Goal: Information Seeking & Learning: Learn about a topic

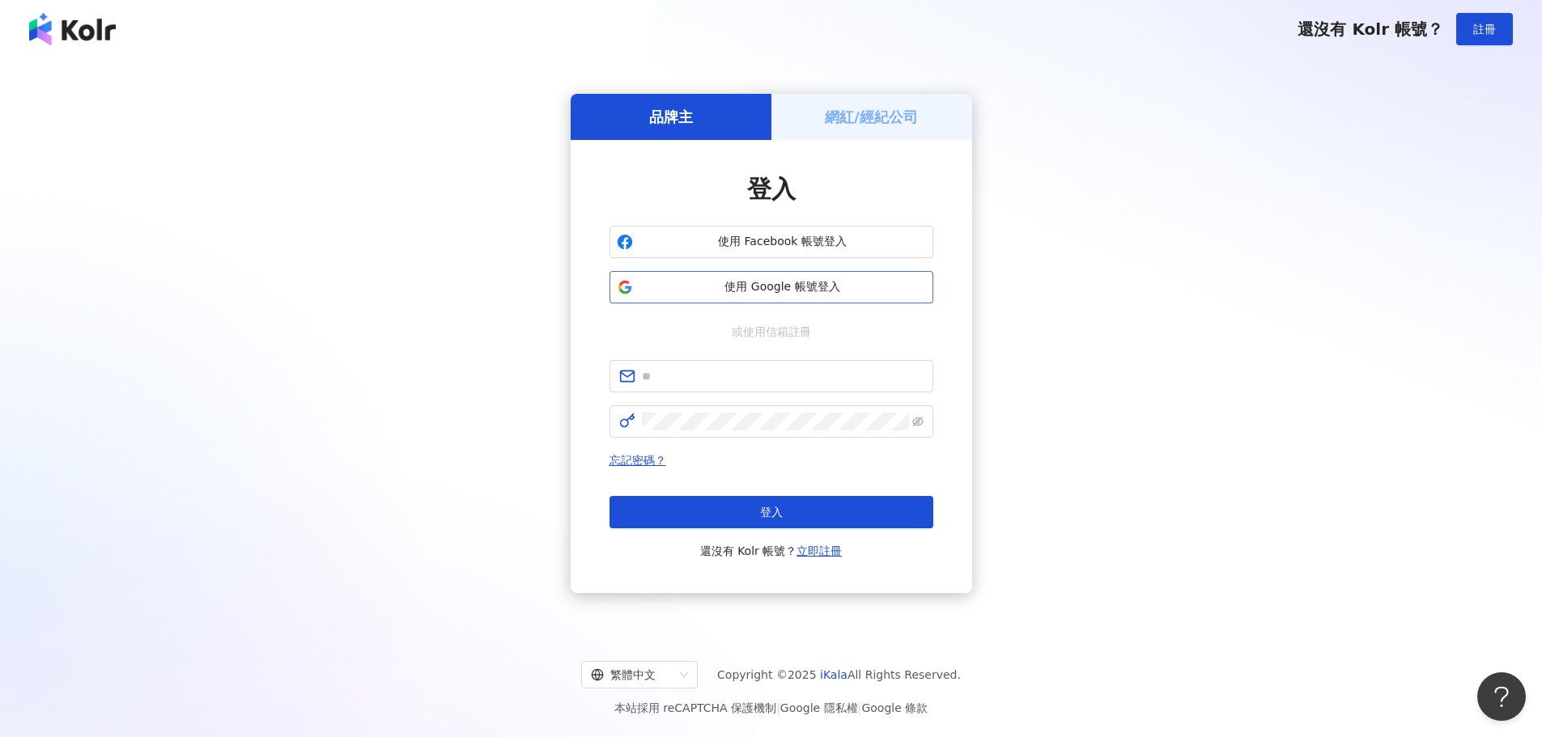
click at [762, 291] on span "使用 Google 帳號登入" at bounding box center [782, 287] width 287 height 16
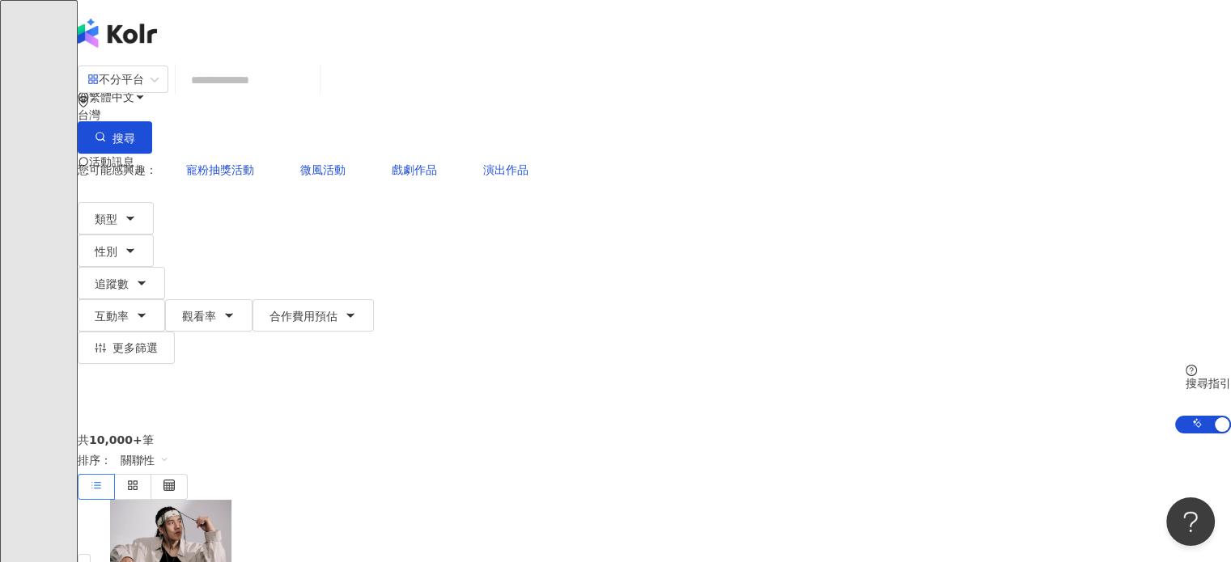
click at [313, 93] on input "search" at bounding box center [247, 80] width 131 height 31
paste input "**********"
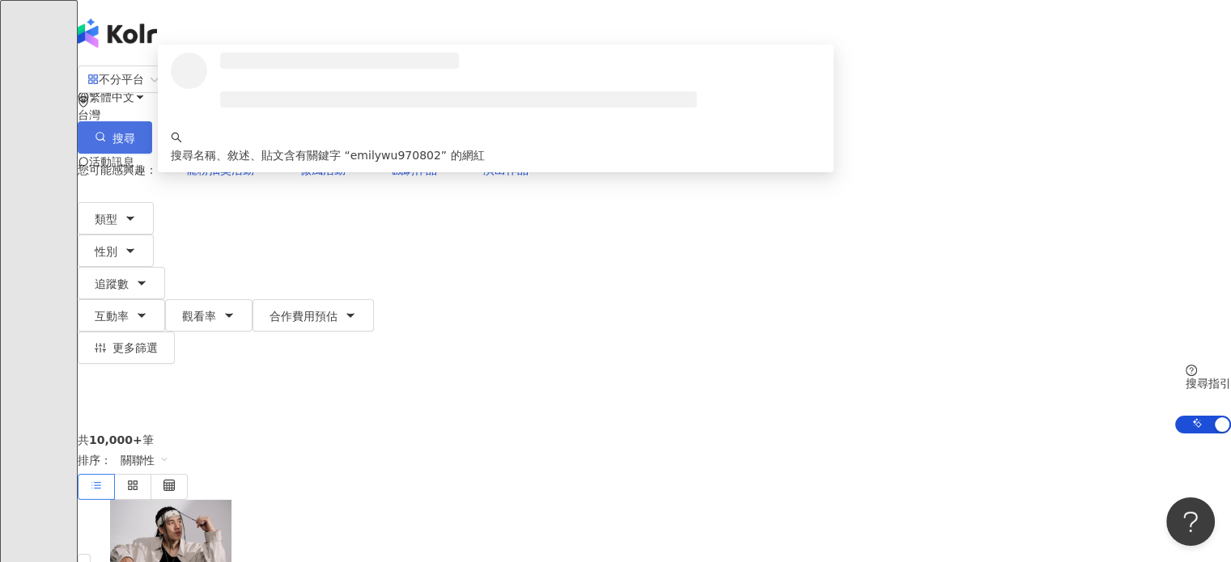
click at [135, 132] on span "搜尋" at bounding box center [123, 138] width 23 height 13
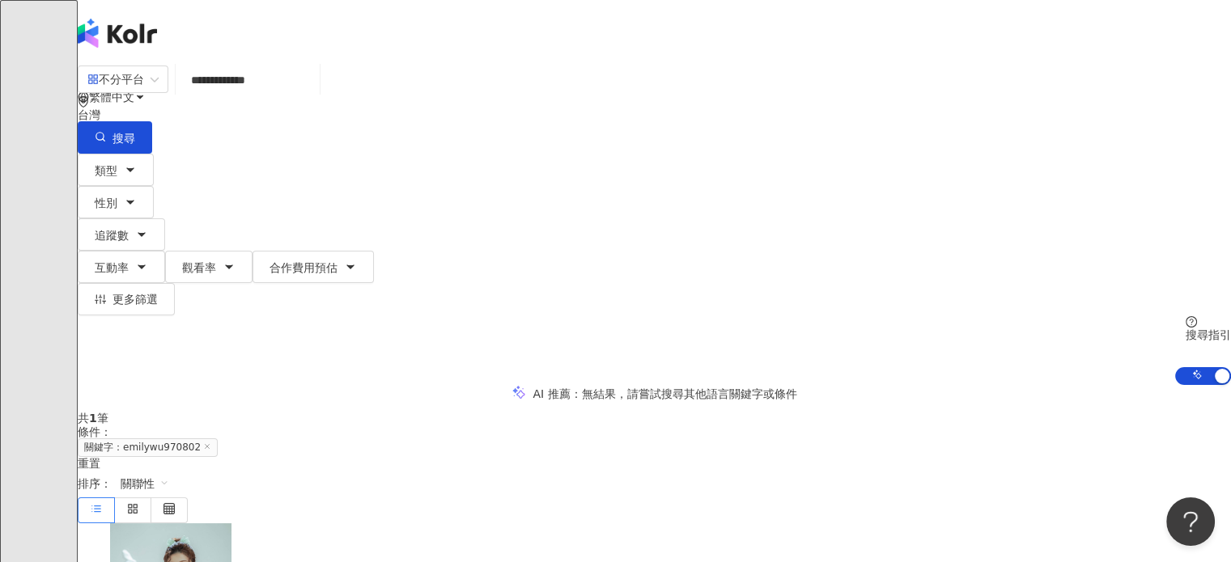
drag, startPoint x: 251, startPoint y: 95, endPoint x: 266, endPoint y: 98, distance: 15.7
click at [212, 96] on div "**********" at bounding box center [654, 109] width 1153 height 89
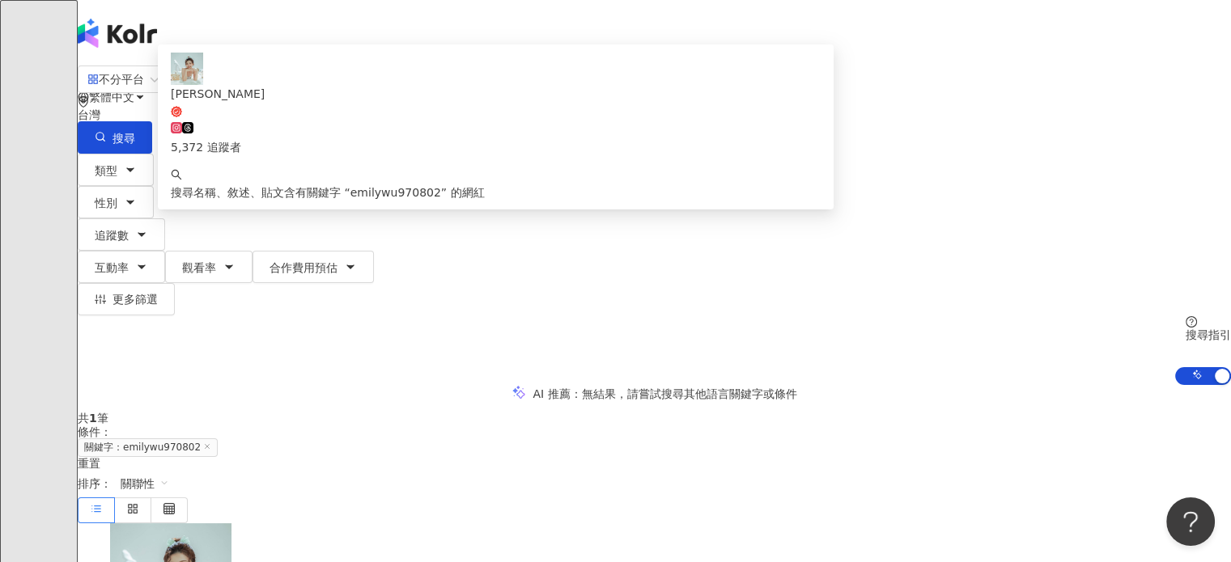
paste input "search"
type input "*********"
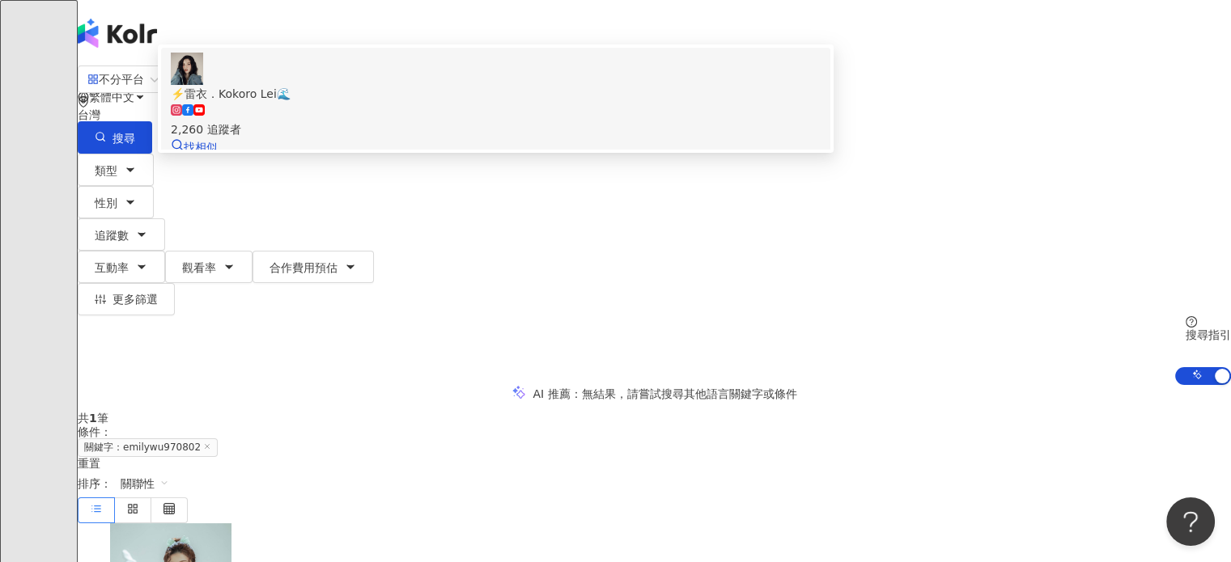
click at [397, 103] on div "⚡️雷衣．Kokoro Lei🌊" at bounding box center [496, 94] width 650 height 18
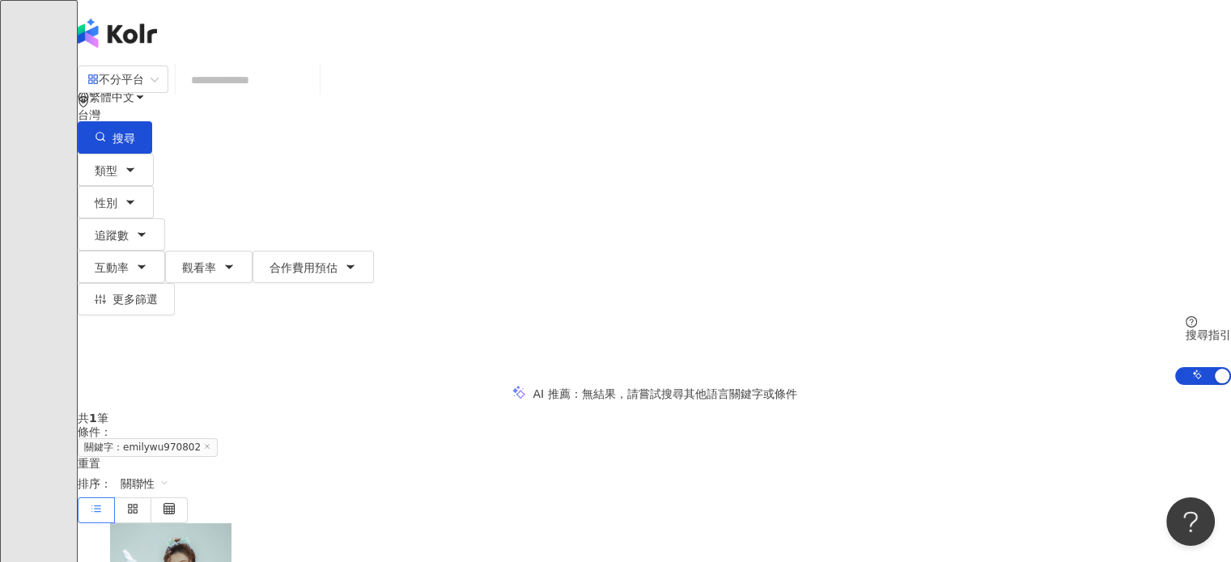
click at [313, 90] on input "search" at bounding box center [247, 80] width 131 height 31
paste input "**********"
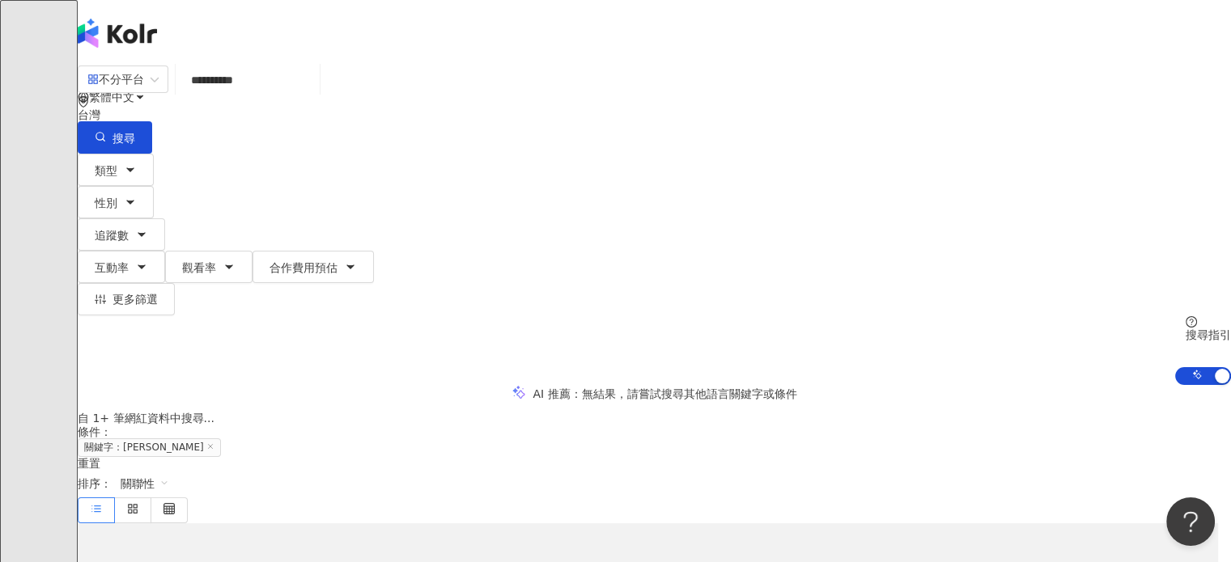
click at [313, 96] on input "**********" at bounding box center [247, 80] width 131 height 31
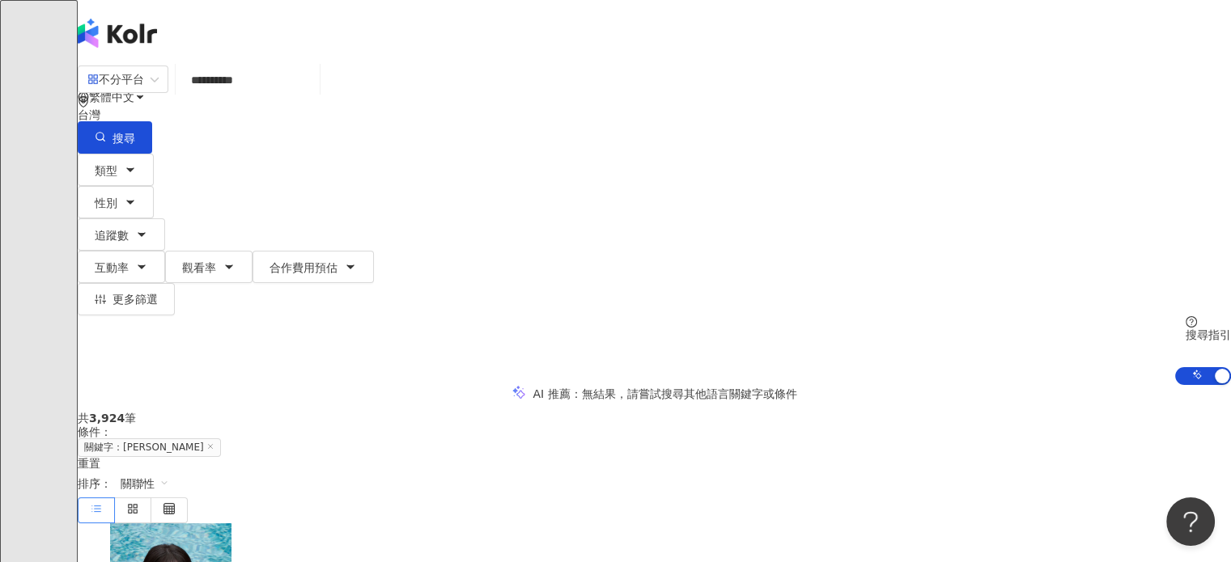
drag, startPoint x: 146, startPoint y: 92, endPoint x: 402, endPoint y: 96, distance: 255.8
click at [149, 93] on div "**********" at bounding box center [654, 225] width 1153 height 320
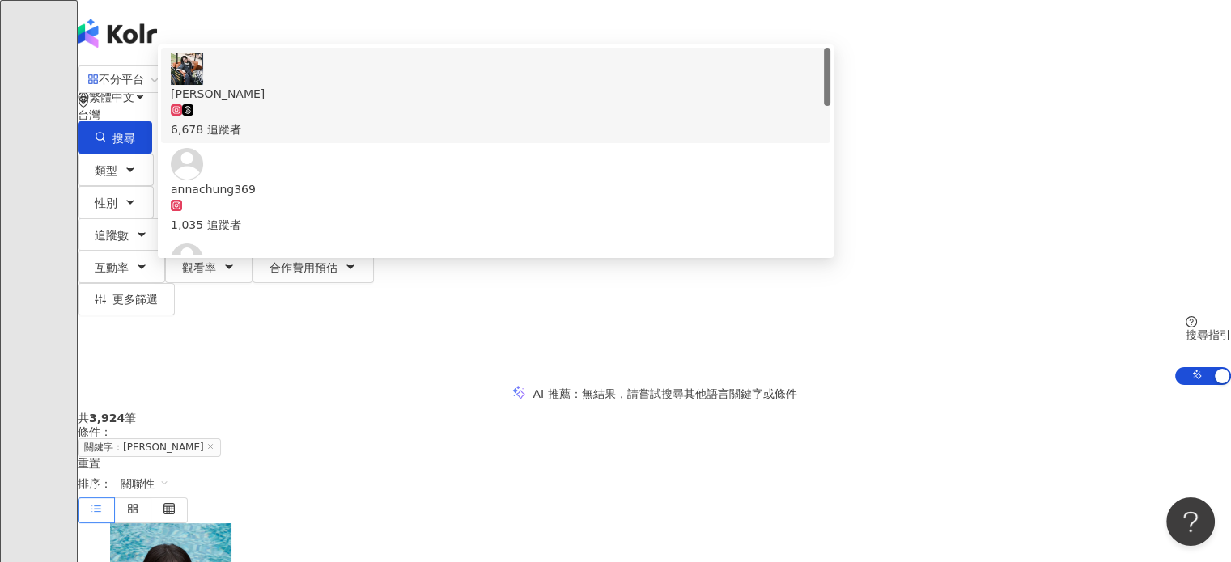
paste input "**"
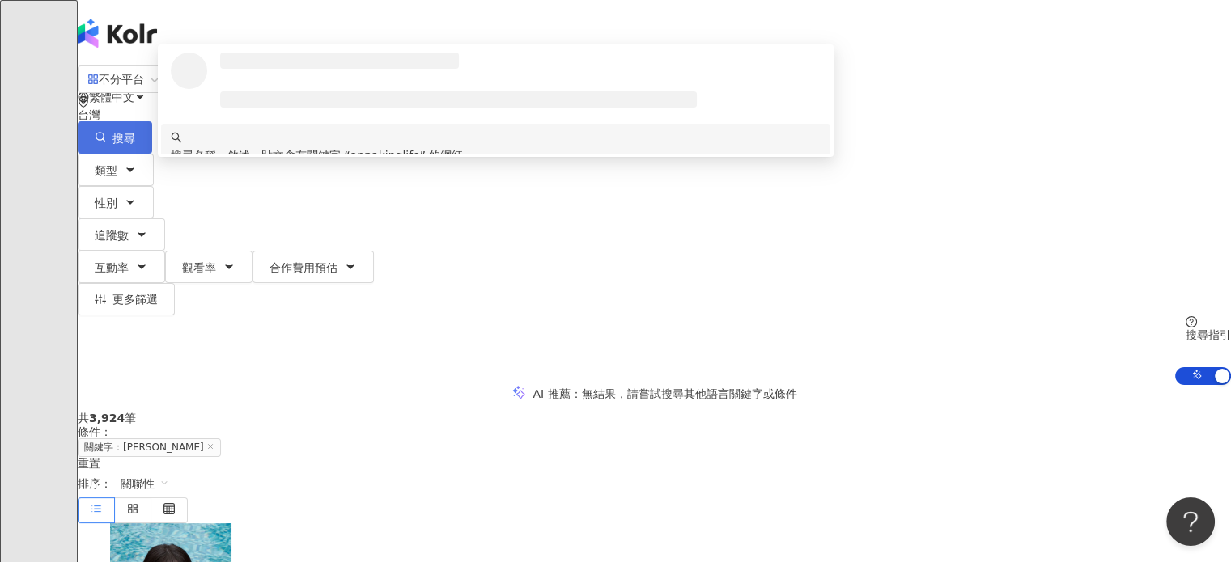
click at [152, 121] on button "搜尋" at bounding box center [115, 137] width 74 height 32
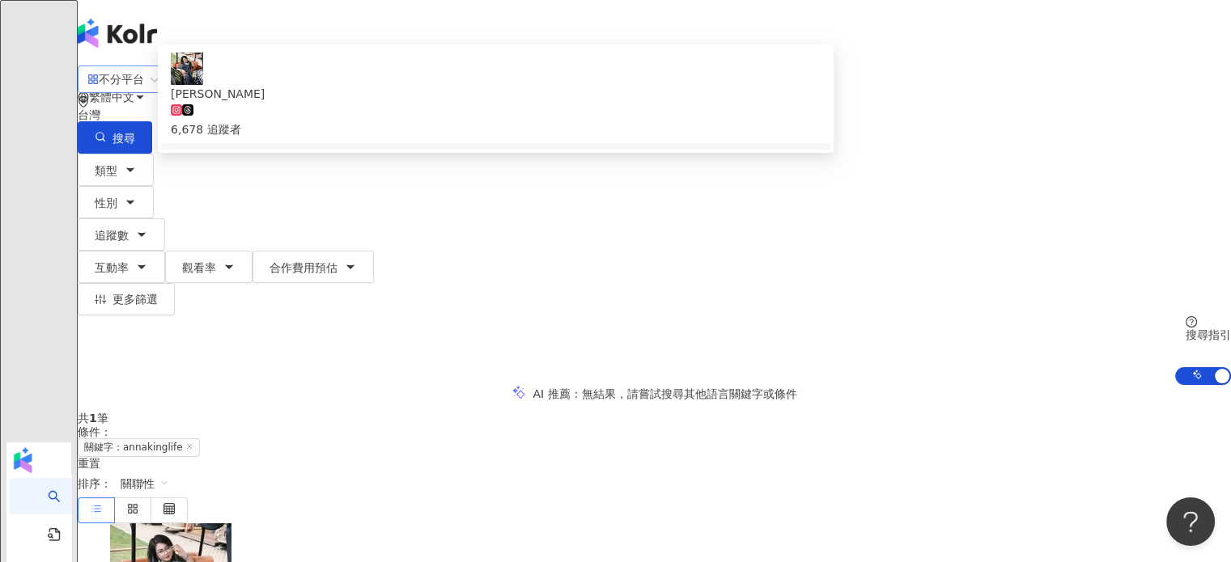
drag, startPoint x: 371, startPoint y: 96, endPoint x: 168, endPoint y: 100, distance: 202.4
click at [165, 100] on div "**********" at bounding box center [654, 109] width 1153 height 89
paste input "search"
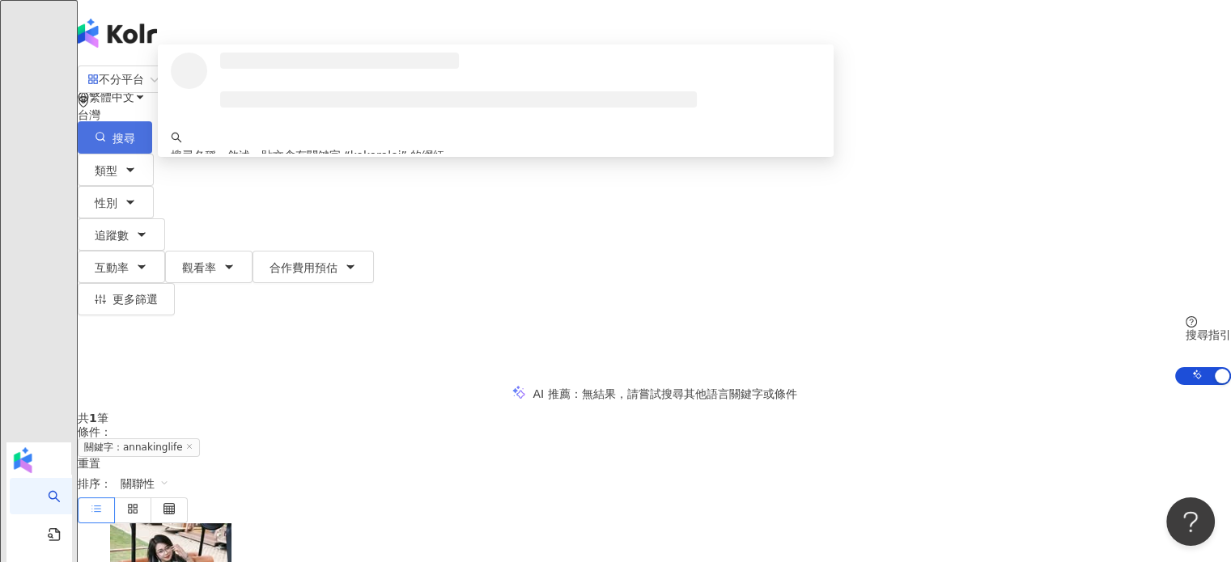
click at [106, 131] on icon "button" at bounding box center [100, 136] width 11 height 11
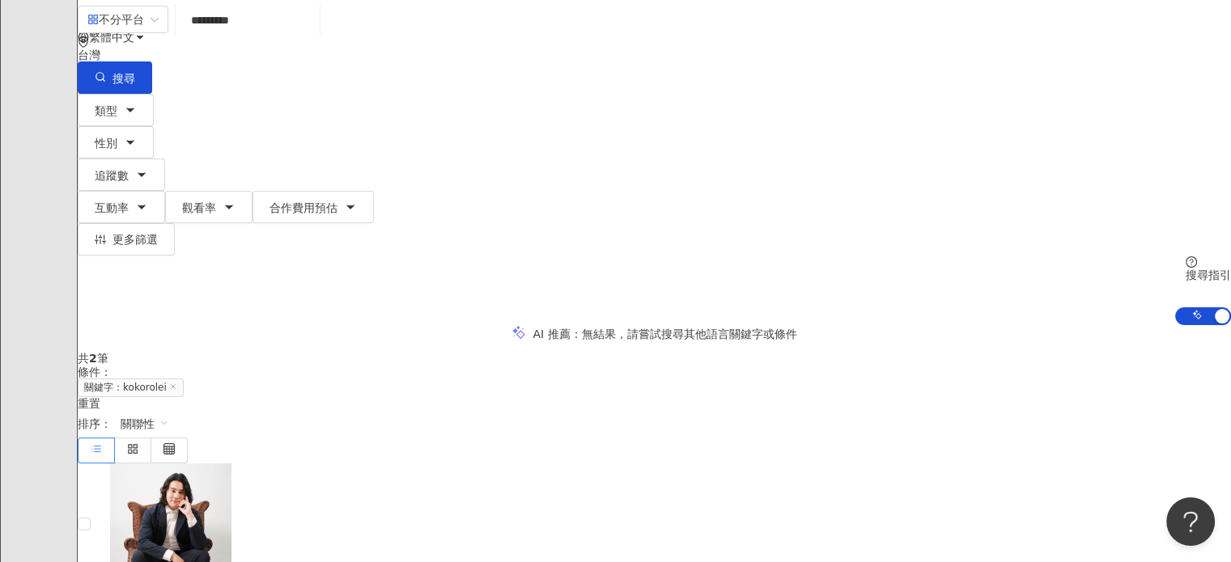
scroll to position [243, 0]
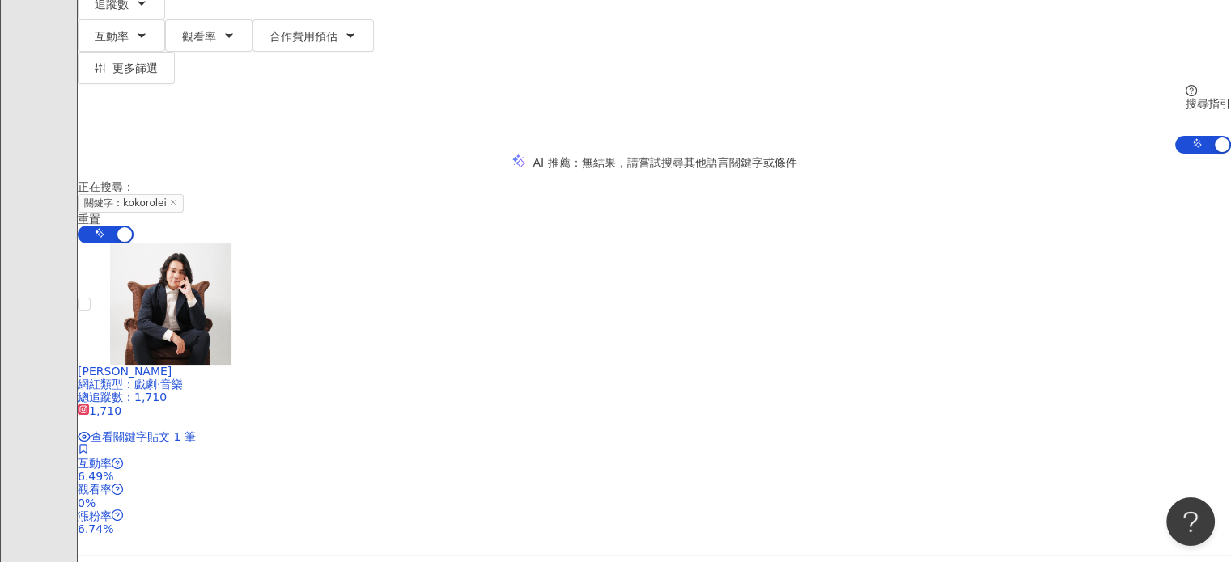
scroll to position [0, 0]
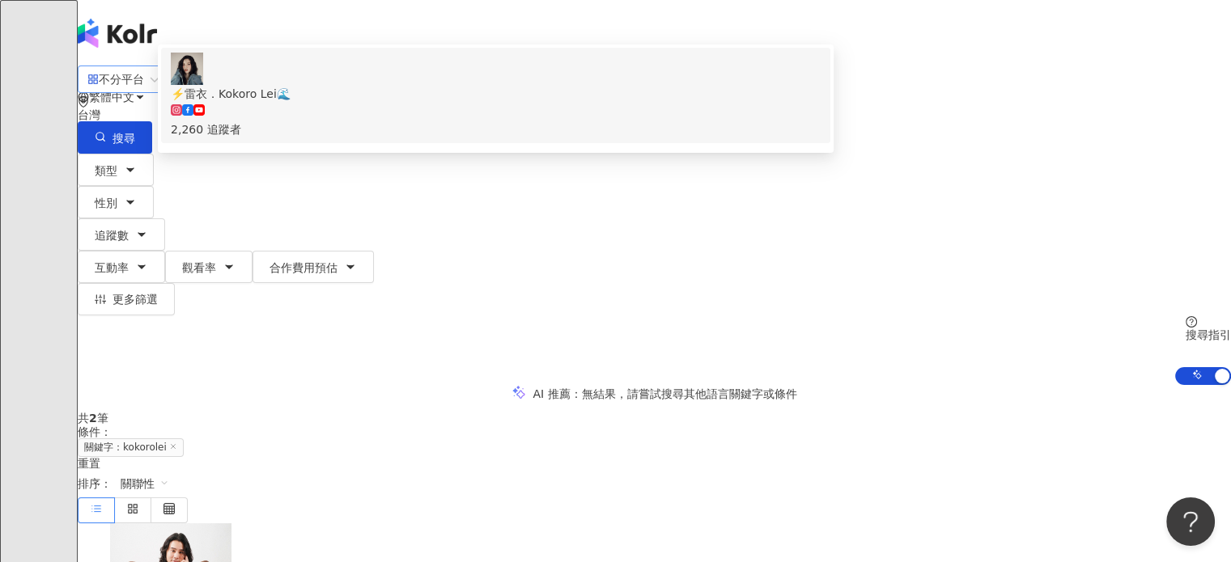
drag, startPoint x: 366, startPoint y: 100, endPoint x: 392, endPoint y: 99, distance: 25.9
click at [191, 100] on div "不分平台 ********* 台灣 搜尋 0c069853-72f2-4d2d-82d2-f28325aaab68 keyword ⚡️雷衣．Kokoro L…" at bounding box center [654, 109] width 1153 height 89
paste input "*"
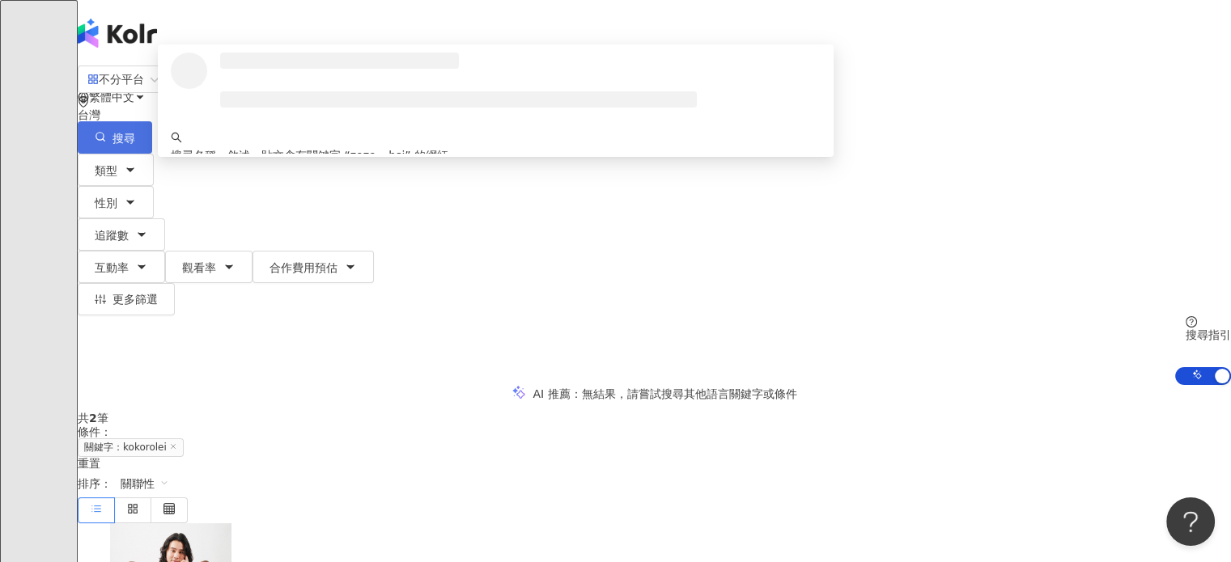
click at [152, 121] on button "搜尋" at bounding box center [115, 137] width 74 height 32
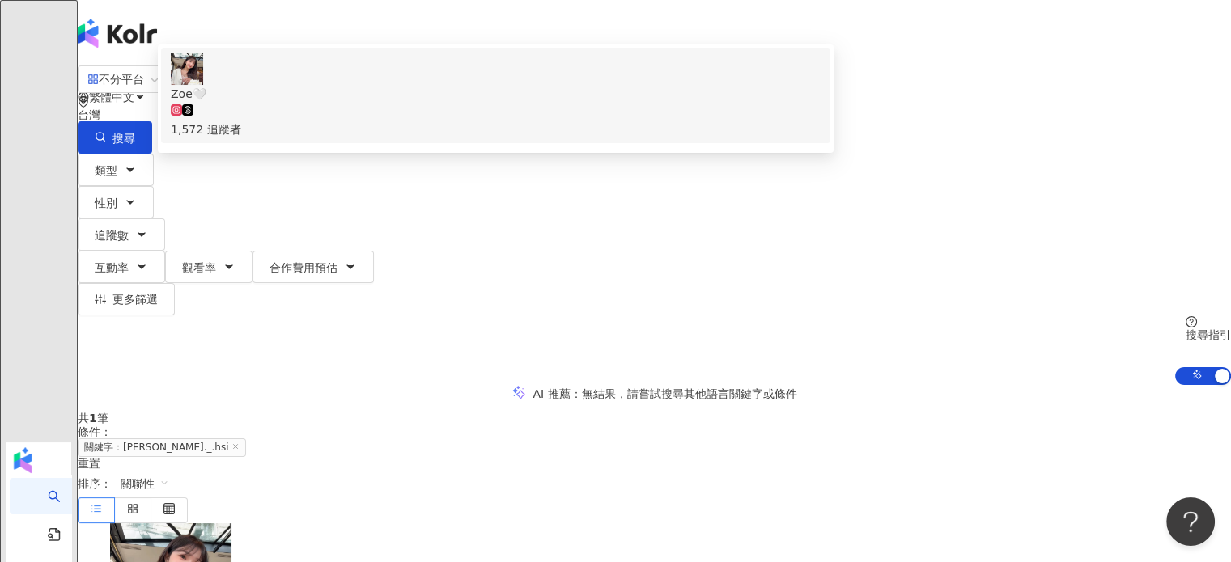
drag, startPoint x: 380, startPoint y: 96, endPoint x: 320, endPoint y: 94, distance: 59.9
click at [277, 98] on div "**********" at bounding box center [654, 109] width 1153 height 89
paste input "***"
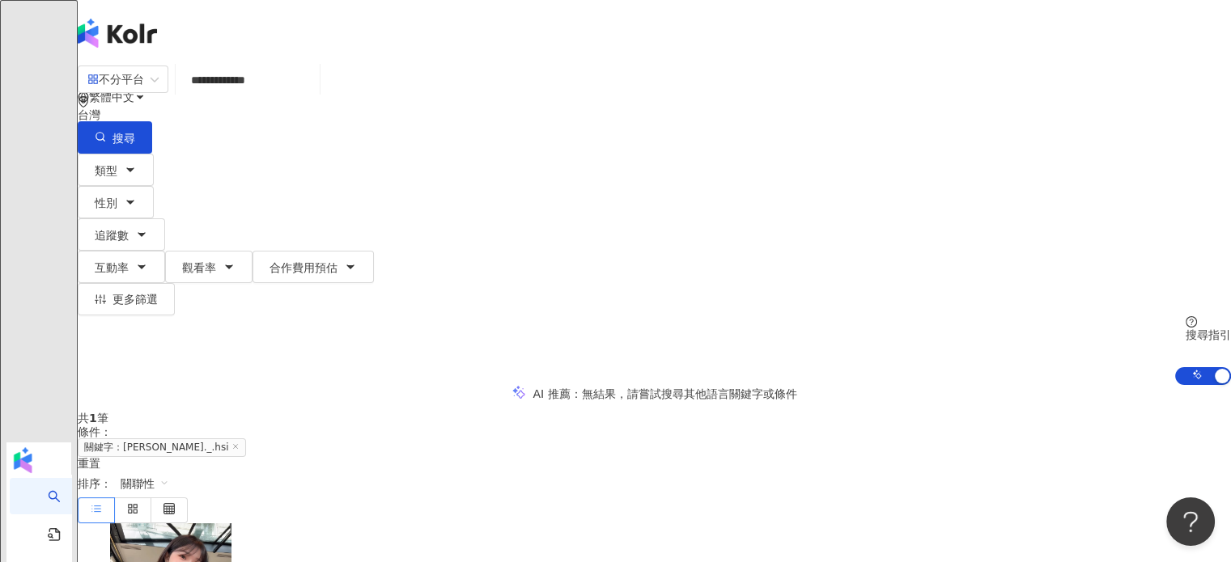
drag, startPoint x: 1051, startPoint y: 97, endPoint x: 847, endPoint y: 13, distance: 219.9
click at [152, 121] on button "搜尋" at bounding box center [115, 137] width 74 height 32
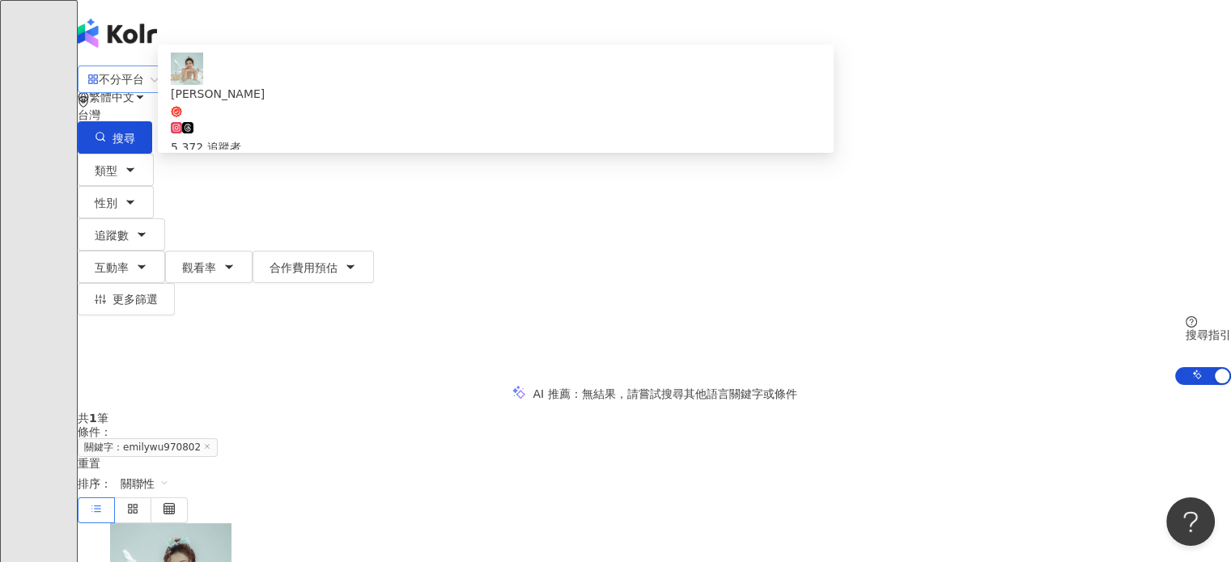
drag, startPoint x: 320, startPoint y: 100, endPoint x: 250, endPoint y: 101, distance: 70.4
click at [246, 101] on div "**********" at bounding box center [654, 109] width 1153 height 89
paste input "search"
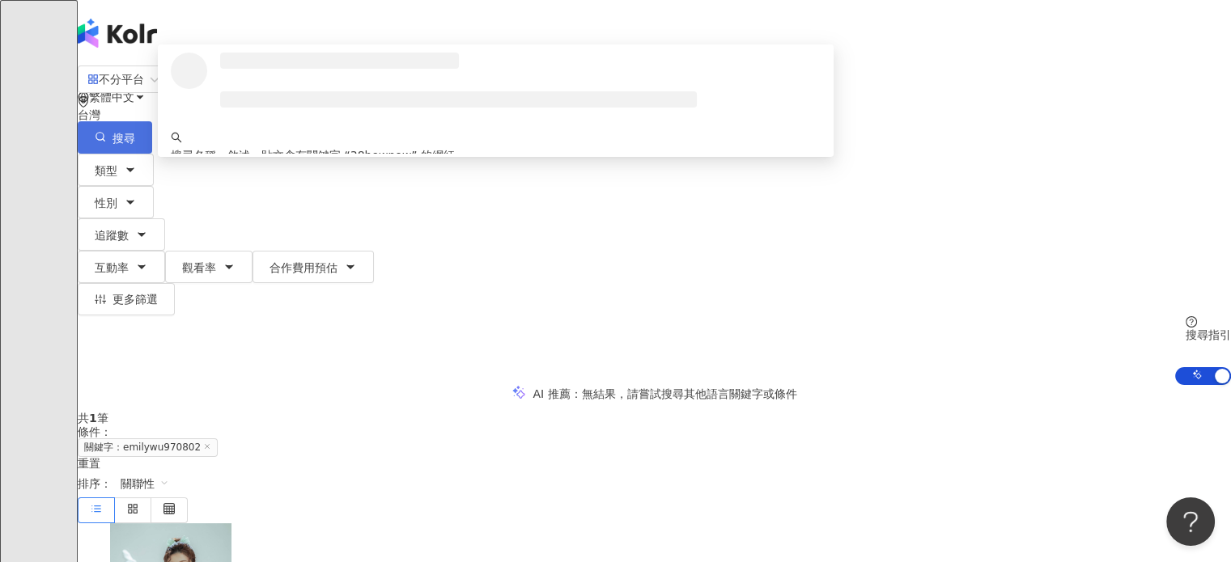
type input "********"
click at [152, 121] on button "搜尋" at bounding box center [115, 137] width 74 height 32
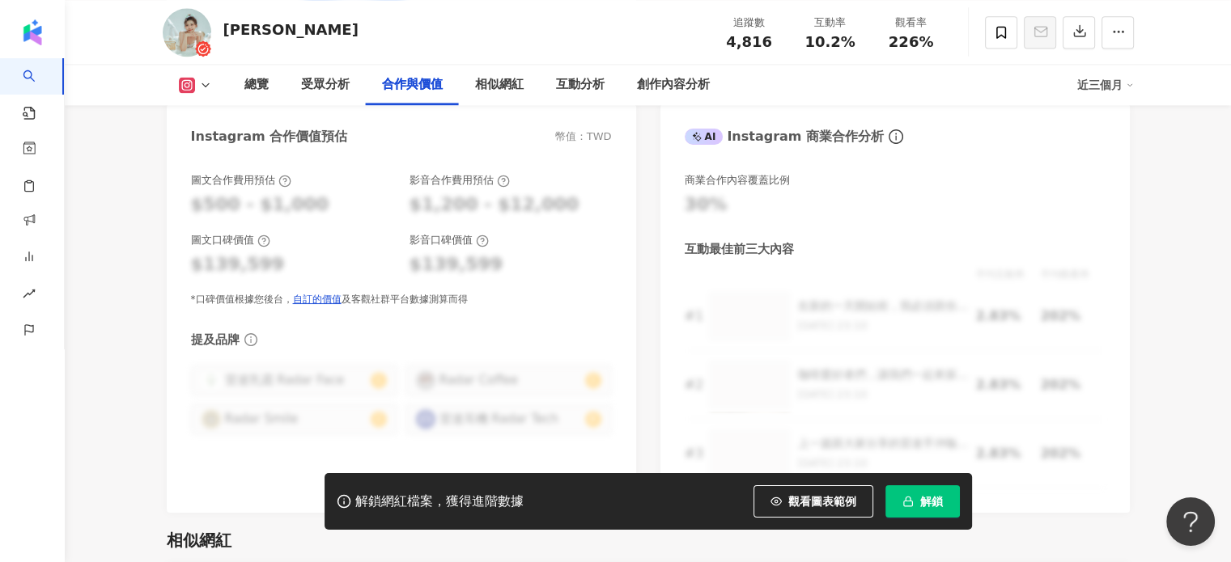
scroll to position [2266, 0]
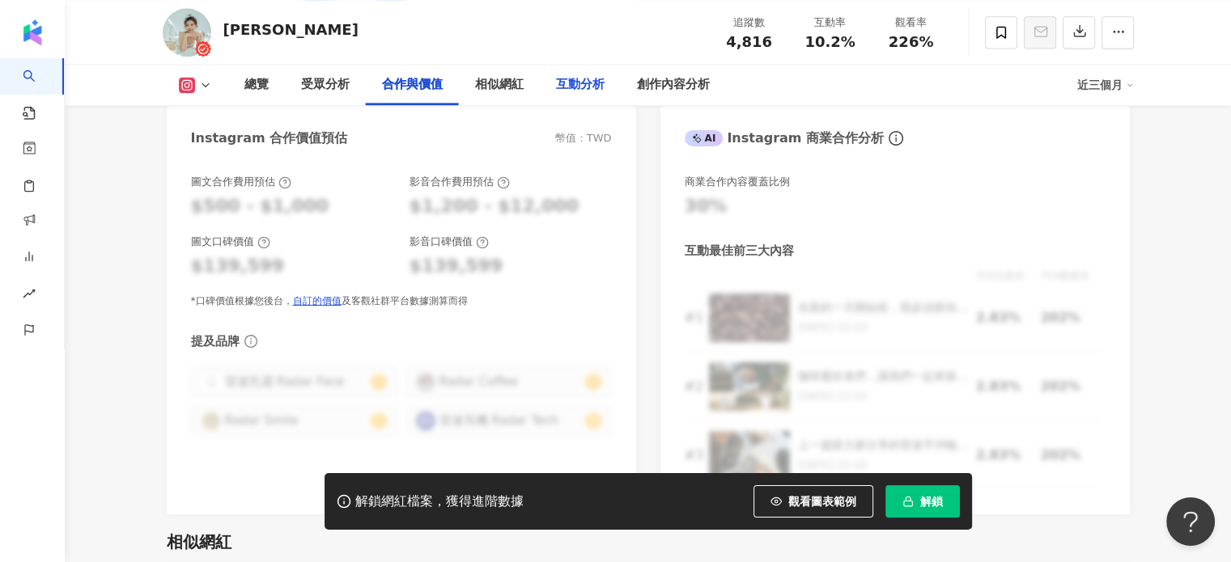
click at [585, 85] on div "互動分析" at bounding box center [580, 84] width 49 height 19
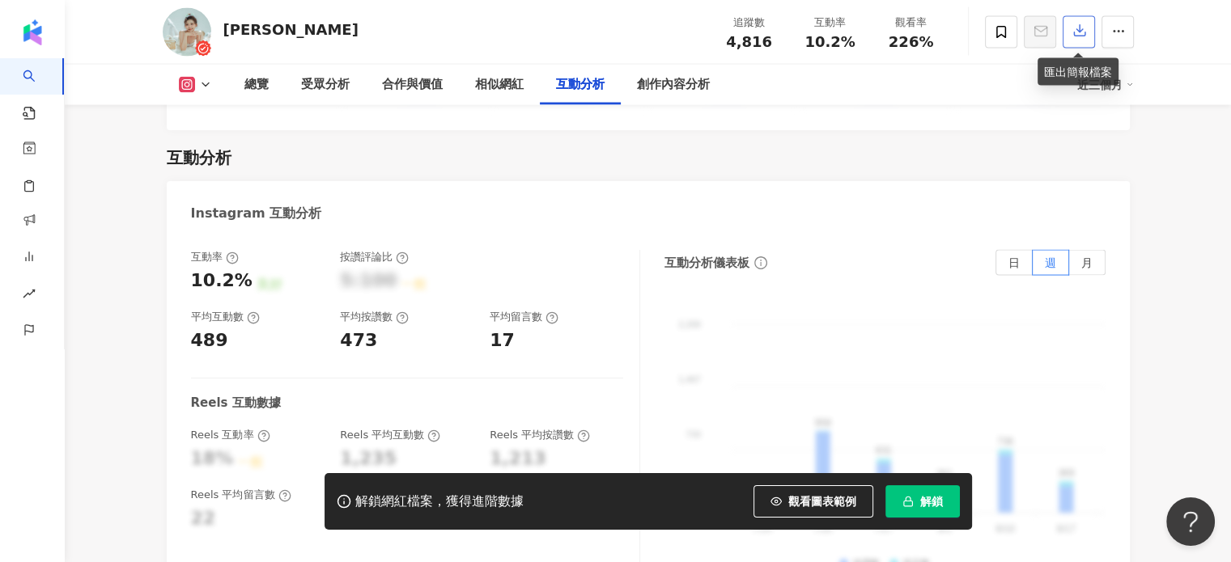
click at [1080, 37] on icon "button" at bounding box center [1079, 31] width 11 height 11
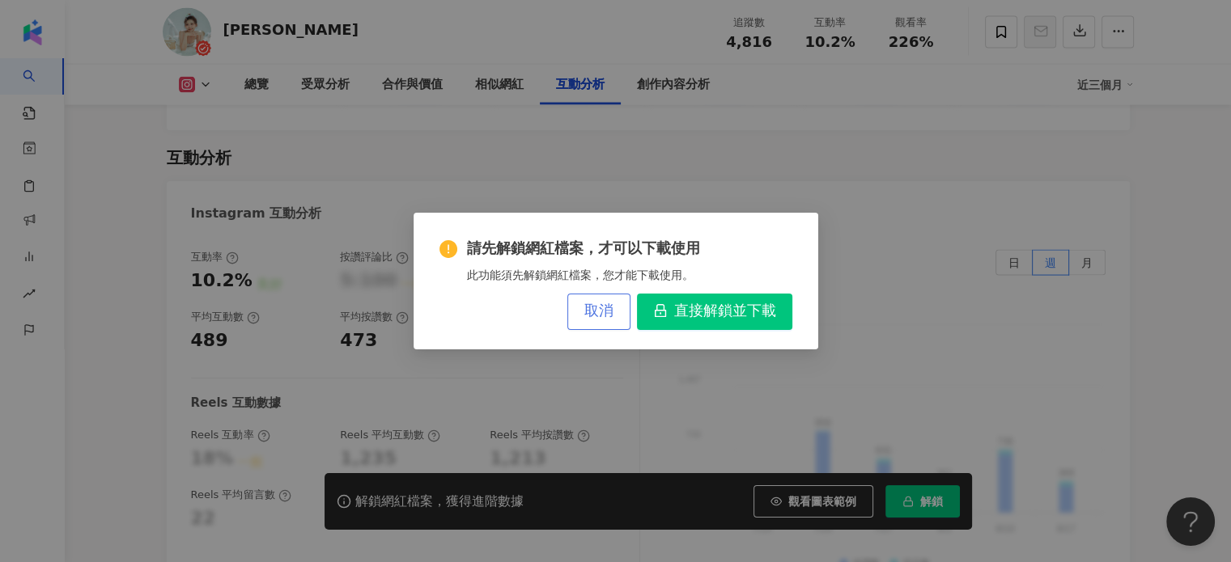
click at [585, 320] on button "取消" at bounding box center [598, 312] width 63 height 36
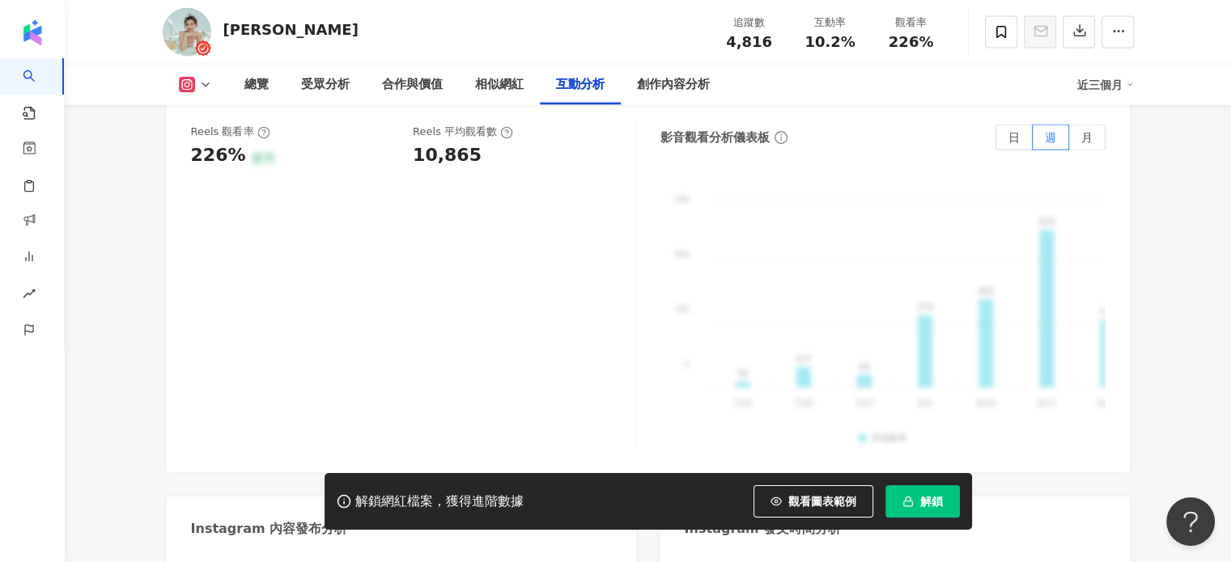
scroll to position [3636, 0]
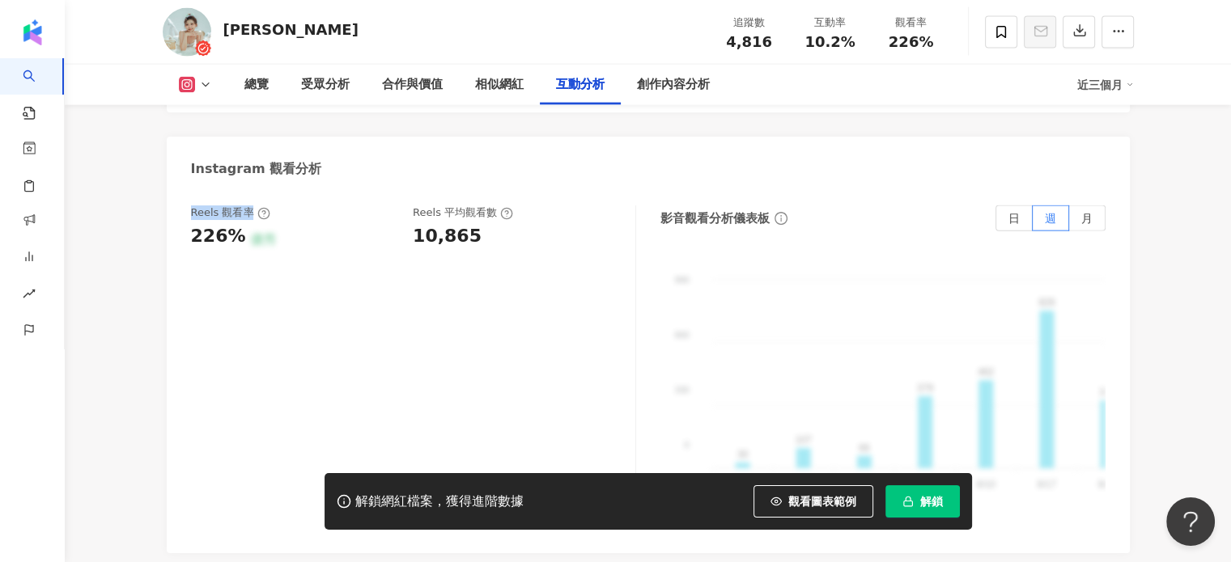
drag, startPoint x: 192, startPoint y: 185, endPoint x: 248, endPoint y: 184, distance: 56.7
click at [248, 206] on div "Reels 觀看率" at bounding box center [230, 213] width 79 height 15
copy div "Reels 觀看率"
click at [473, 242] on div "Reels 觀看率 226% 優秀 Reels 平均觀看數 10,865" at bounding box center [413, 368] width 445 height 324
drag, startPoint x: 444, startPoint y: 185, endPoint x: 491, endPoint y: 185, distance: 47.8
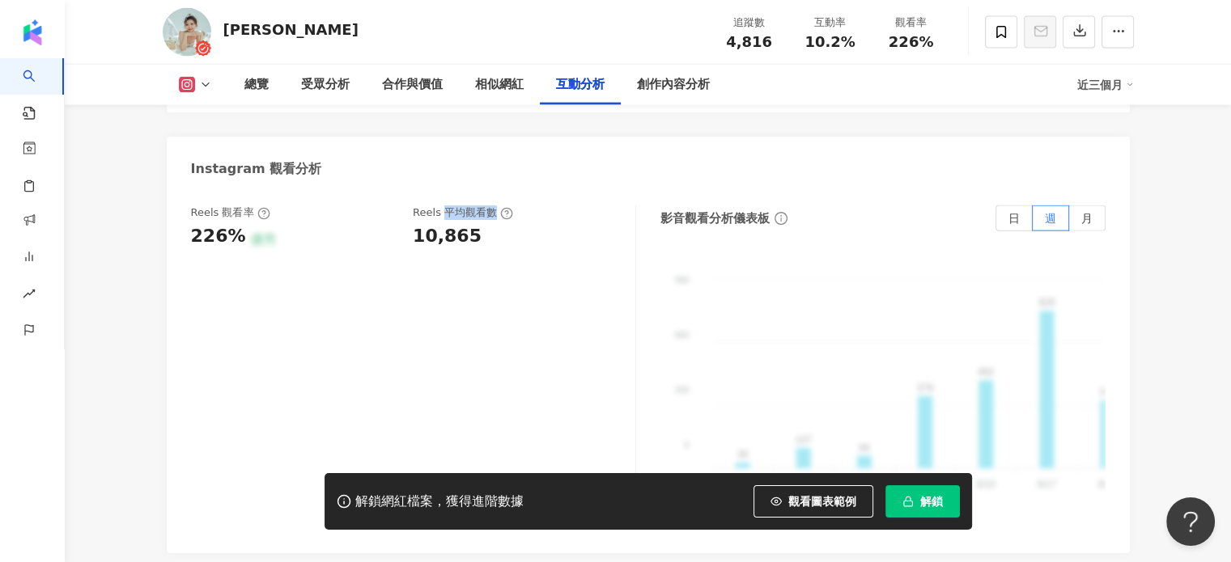
click at [491, 206] on div "Reels 平均觀看數" at bounding box center [463, 213] width 100 height 15
copy div "平均觀看數"
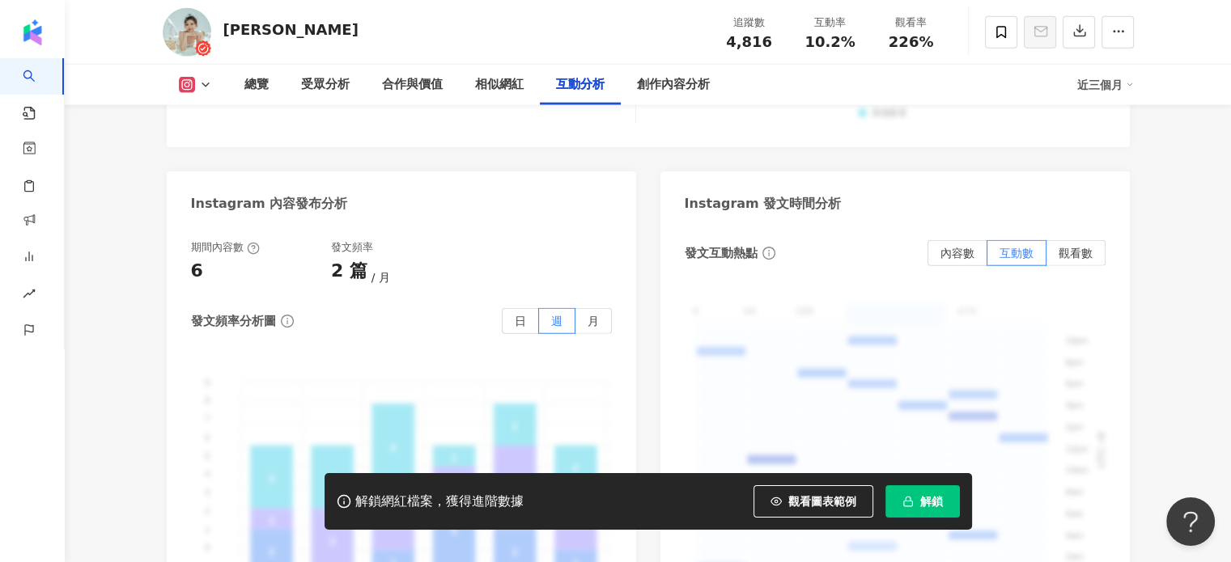
scroll to position [4041, 0]
click at [949, 248] on span "內容數" at bounding box center [957, 254] width 34 height 13
click at [1008, 242] on label "互動數" at bounding box center [1016, 255] width 59 height 26
click at [1095, 242] on label "觀看數" at bounding box center [1075, 255] width 59 height 26
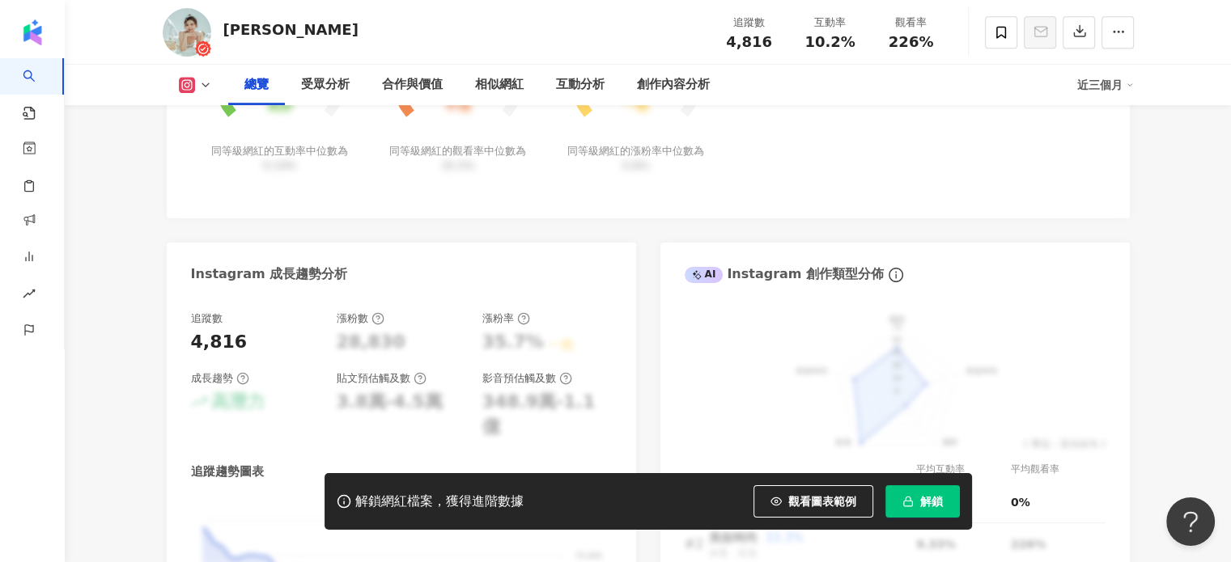
scroll to position [561, 0]
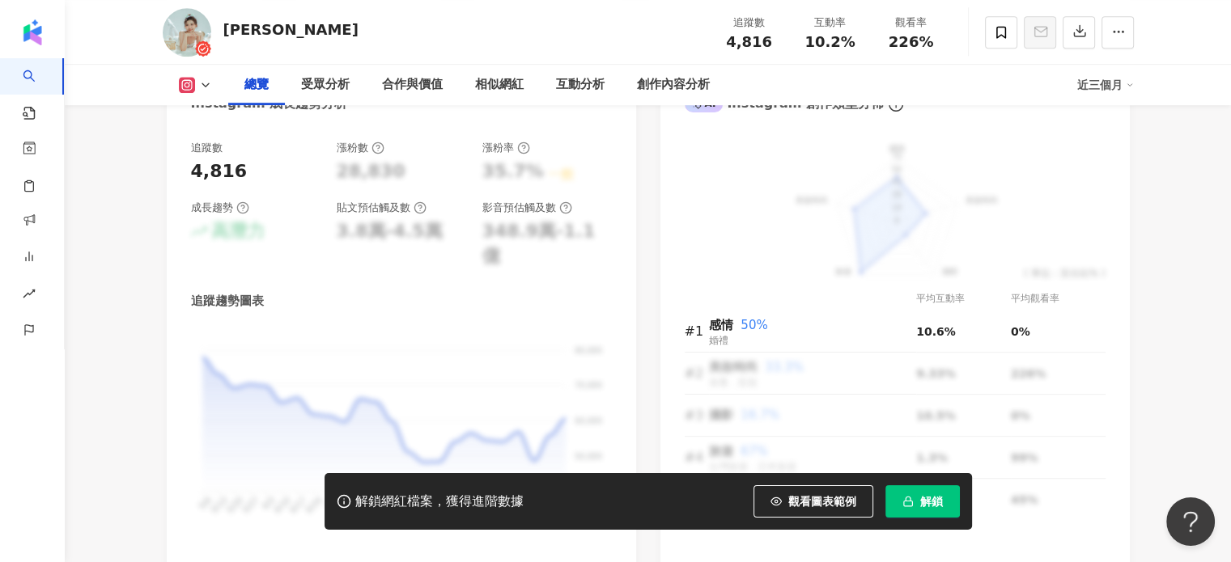
scroll to position [966, 0]
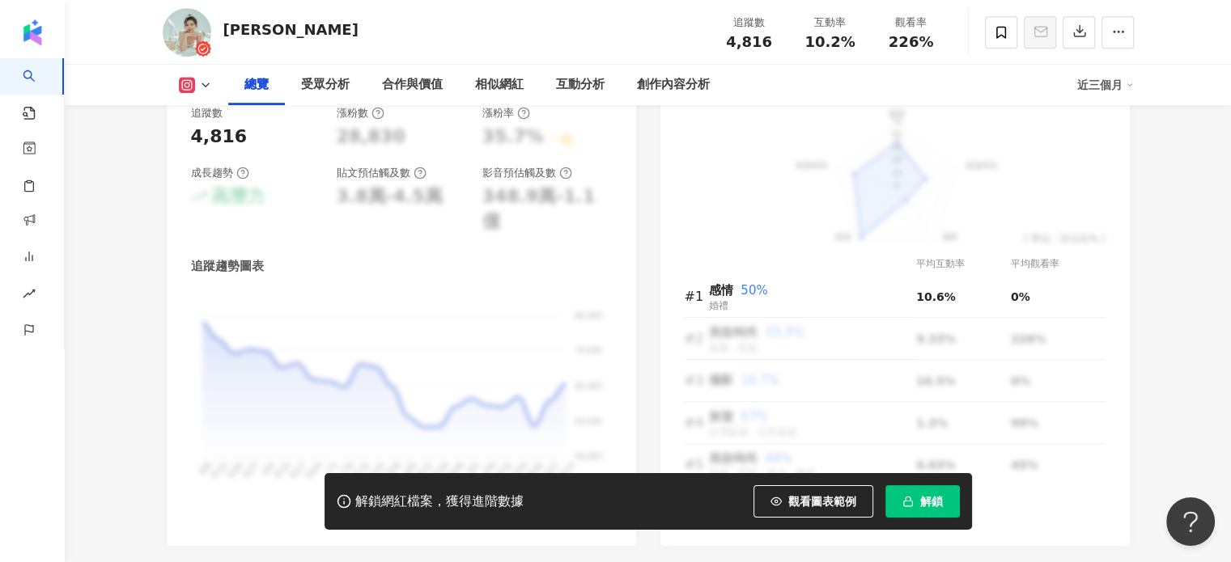
drag, startPoint x: 486, startPoint y: 136, endPoint x: 571, endPoint y: 138, distance: 85.0
click at [571, 138] on div "35.7% 一般" at bounding box center [546, 137] width 129 height 25
click at [575, 142] on div "35.7% 一般" at bounding box center [546, 137] width 129 height 25
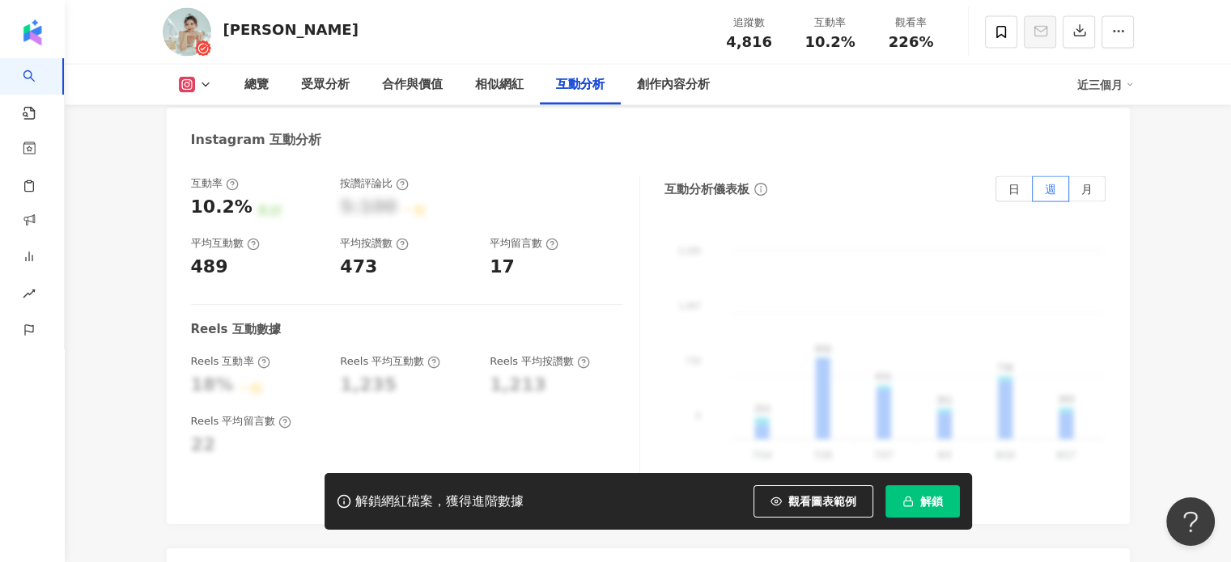
scroll to position [3232, 0]
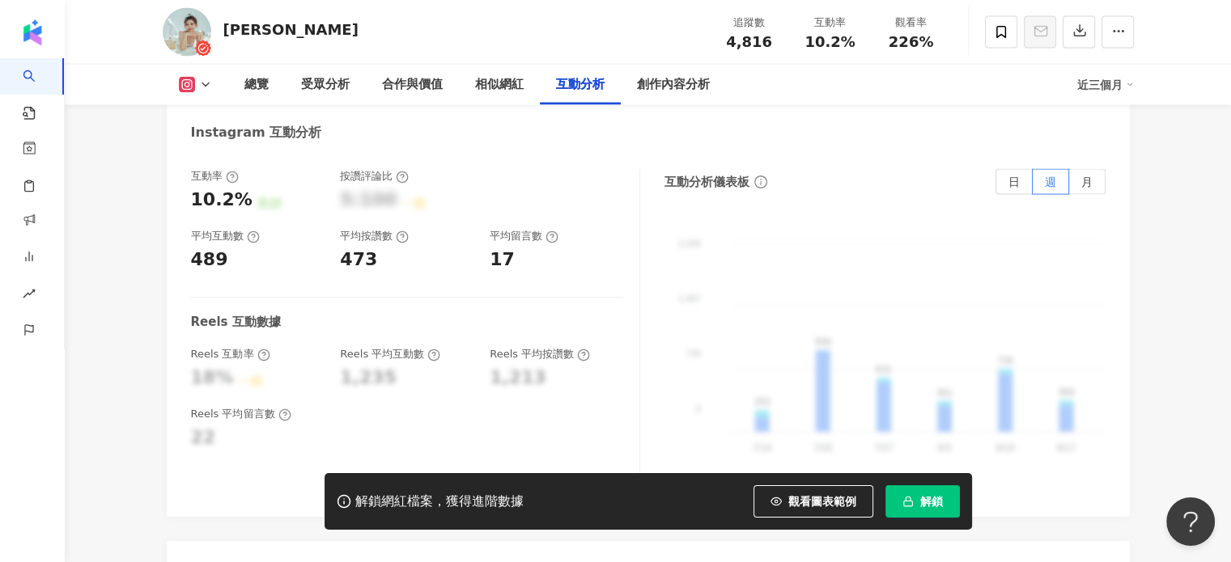
drag, startPoint x: 363, startPoint y: 236, endPoint x: 337, endPoint y: 210, distance: 36.1
click at [363, 248] on div "473" at bounding box center [358, 260] width 37 height 25
drag, startPoint x: 341, startPoint y: 212, endPoint x: 390, endPoint y: 214, distance: 49.4
click at [390, 229] on div "平均按讚數" at bounding box center [374, 236] width 69 height 15
copy div "平均按讚數"
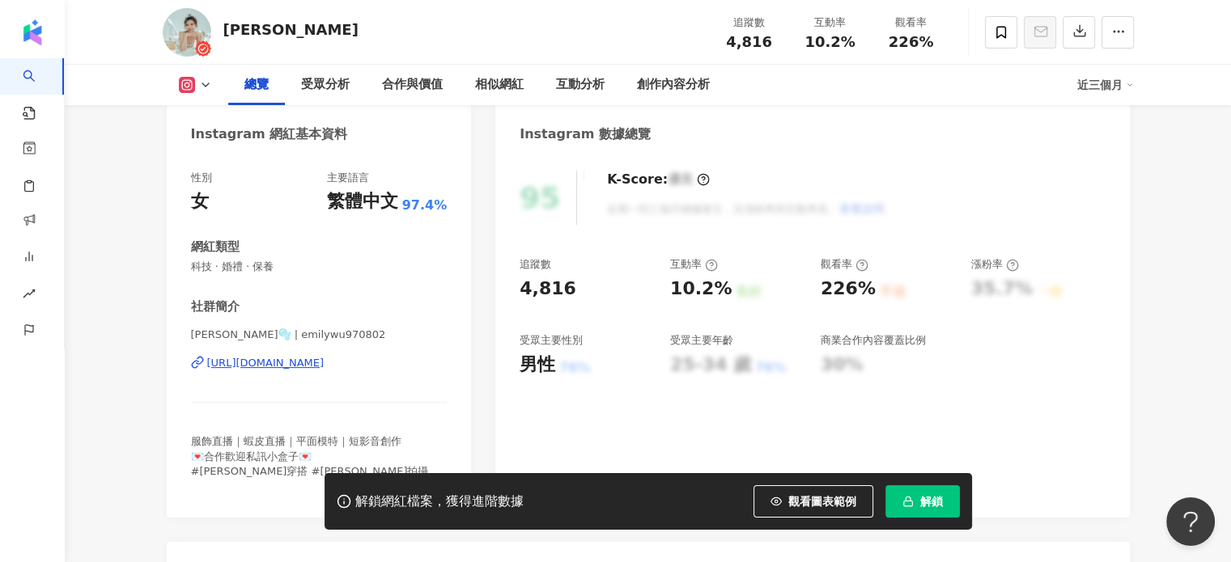
scroll to position [0, 0]
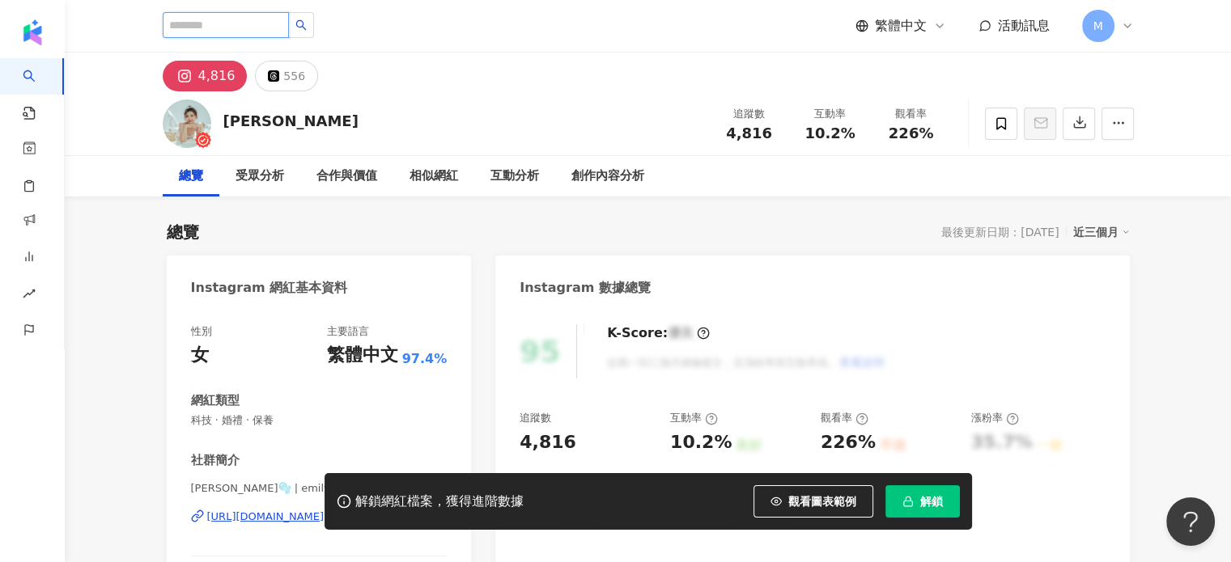
click at [258, 19] on input "search" at bounding box center [226, 25] width 126 height 26
paste input "******"
type input "******"
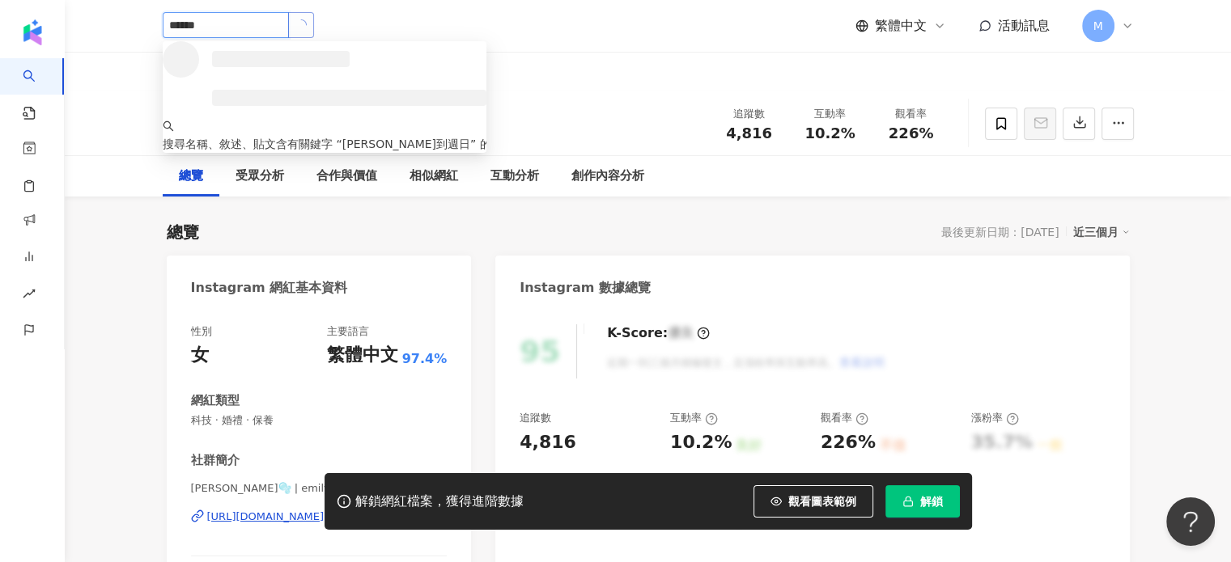
click at [309, 29] on icon "loading" at bounding box center [304, 24] width 9 height 9
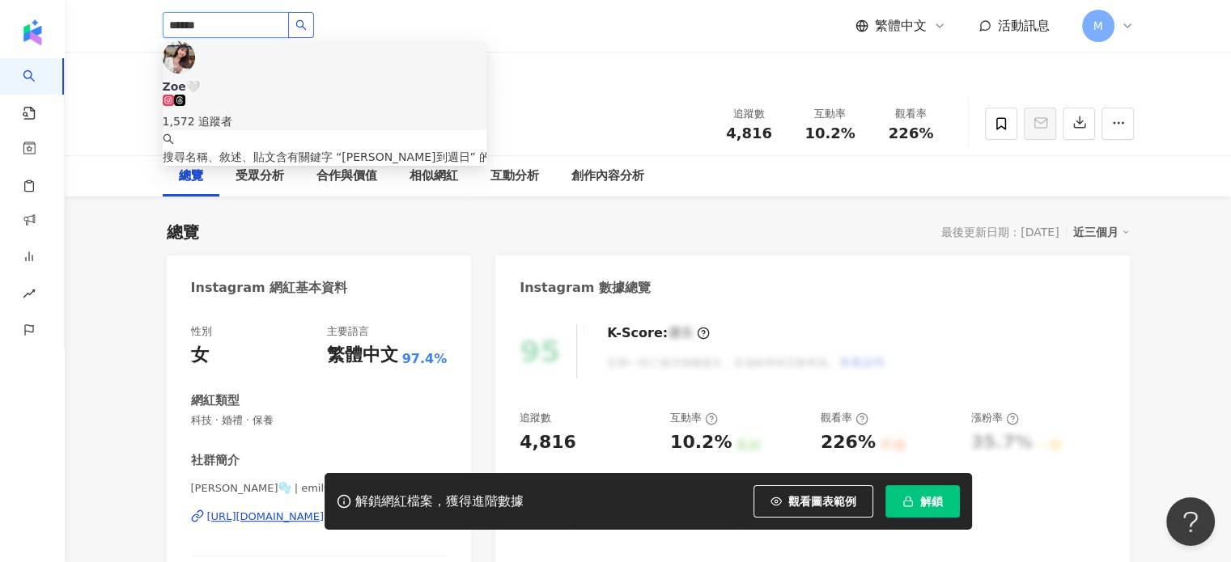
click at [235, 79] on div "Zoe🤍" at bounding box center [325, 87] width 324 height 16
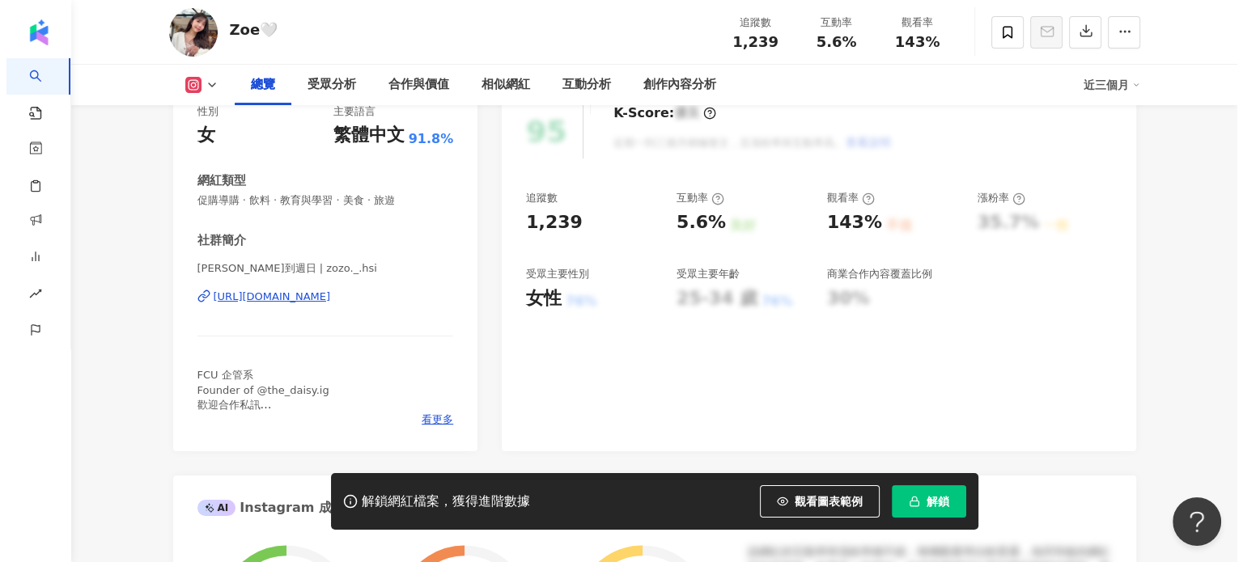
scroll to position [324, 0]
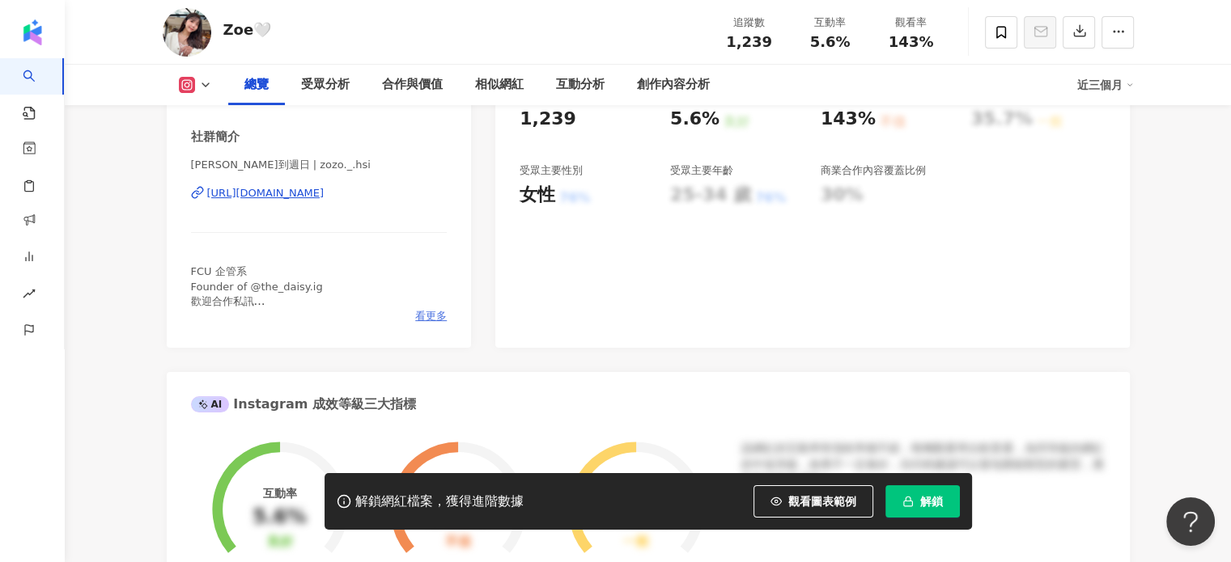
click at [434, 312] on span "看更多" at bounding box center [431, 316] width 32 height 15
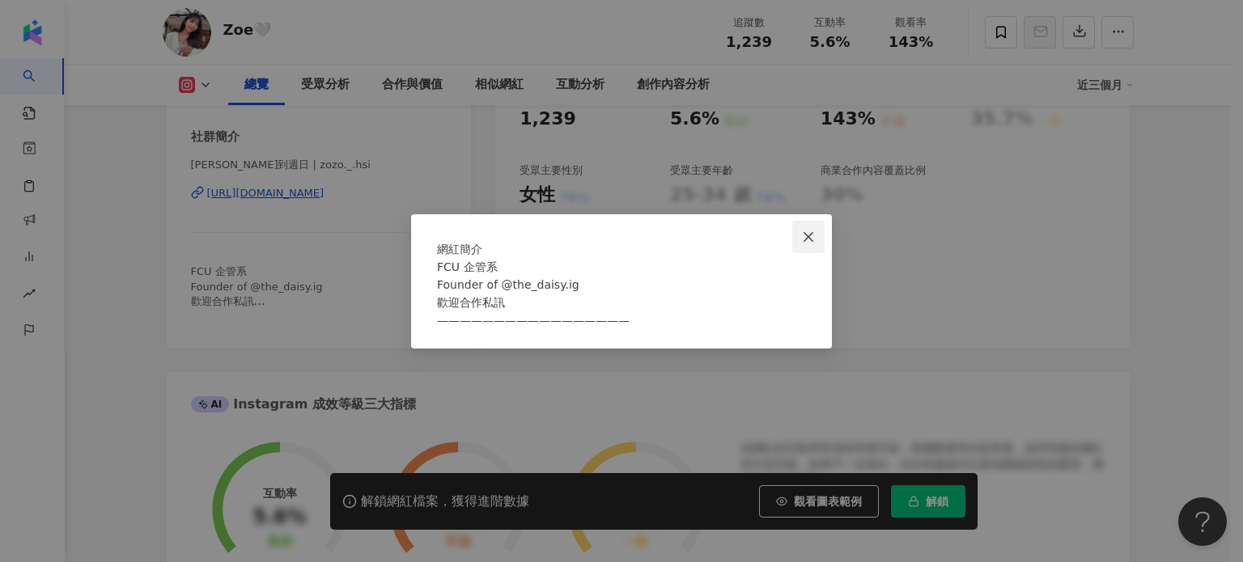
click at [813, 231] on icon "close" at bounding box center [808, 237] width 13 height 13
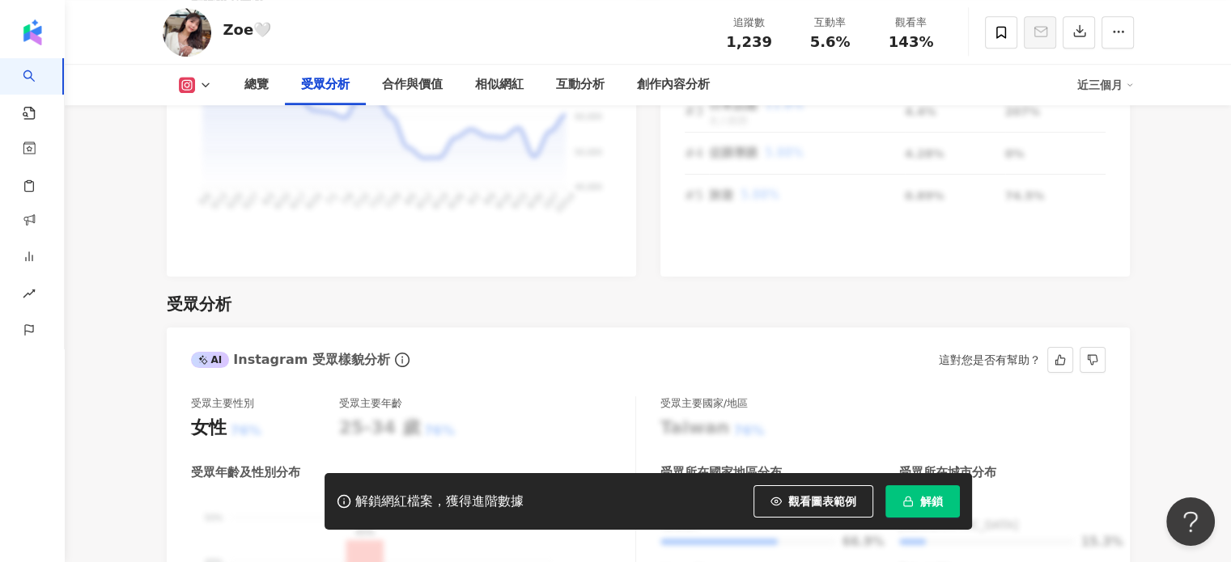
scroll to position [1376, 0]
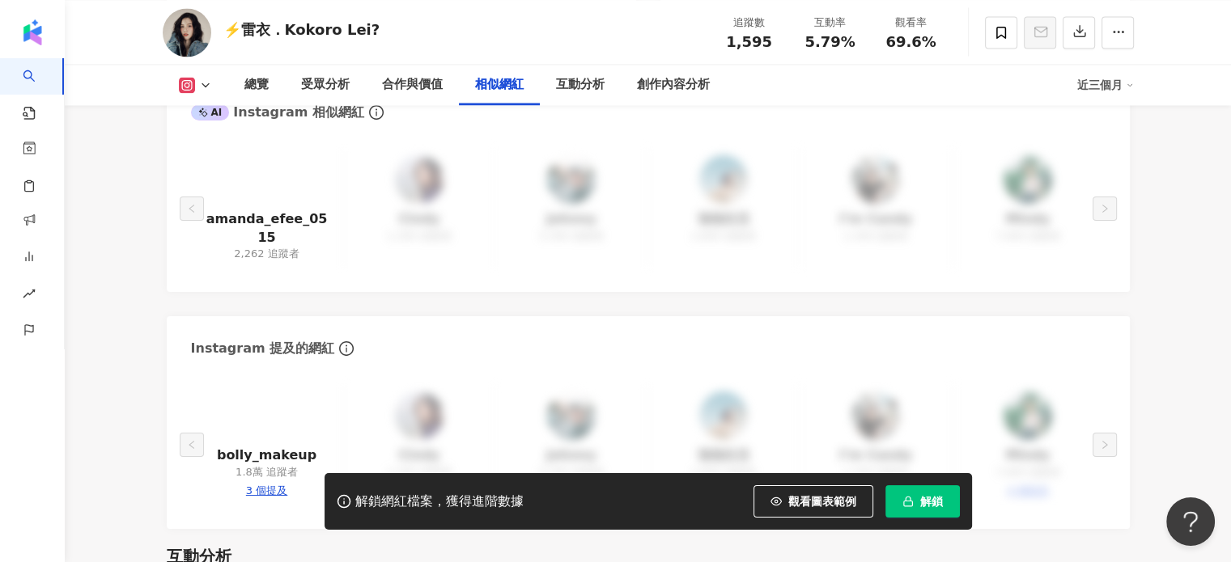
scroll to position [2671, 0]
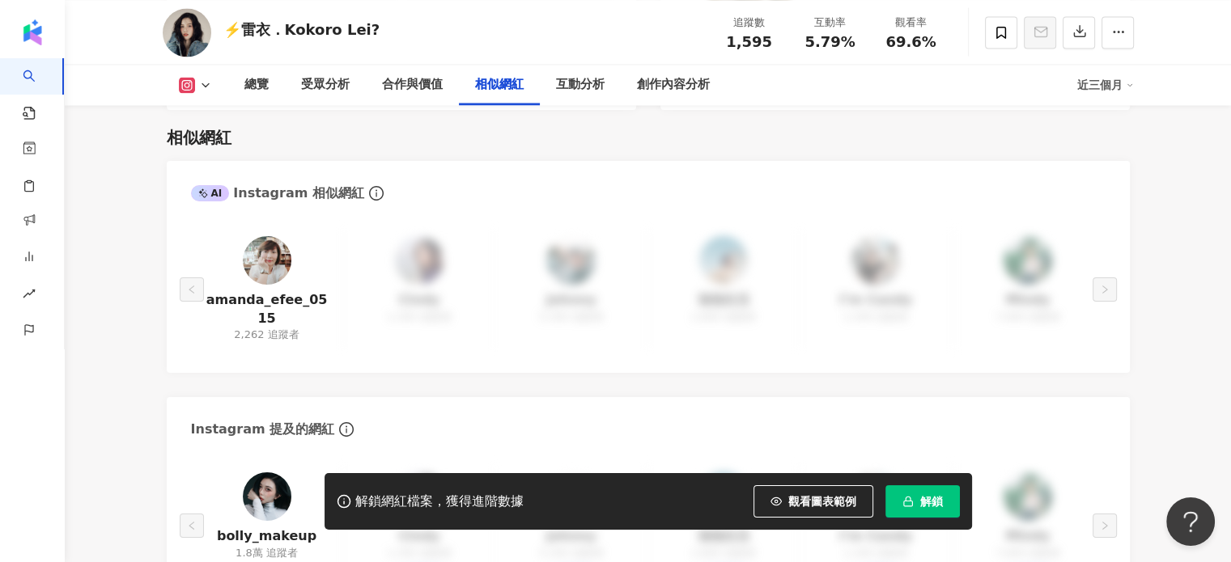
click at [270, 245] on img at bounding box center [267, 260] width 49 height 49
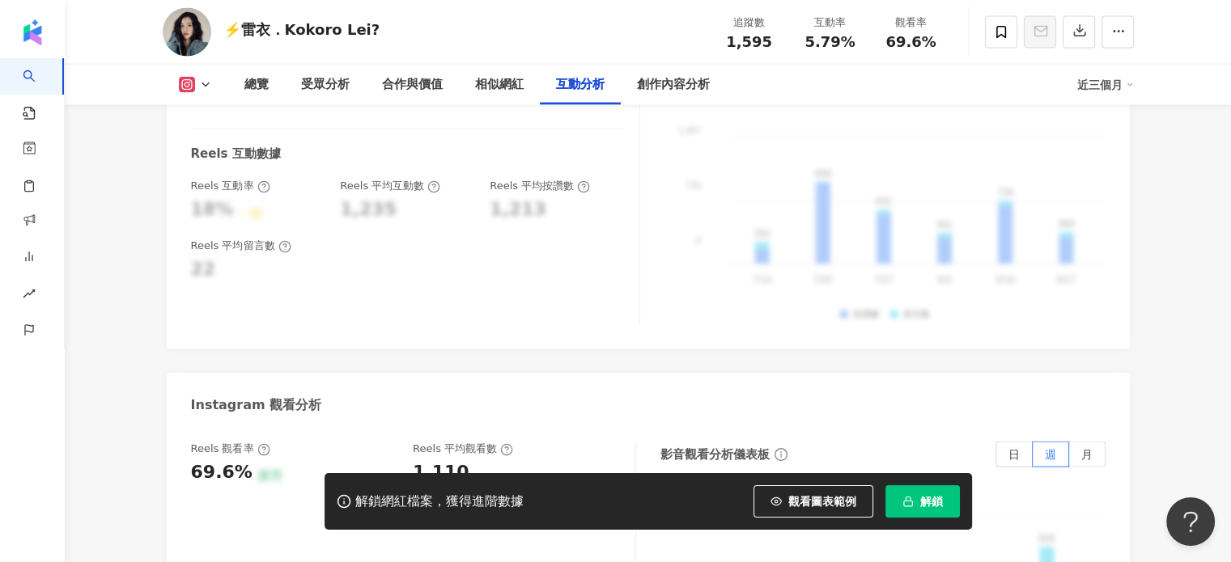
scroll to position [3399, 0]
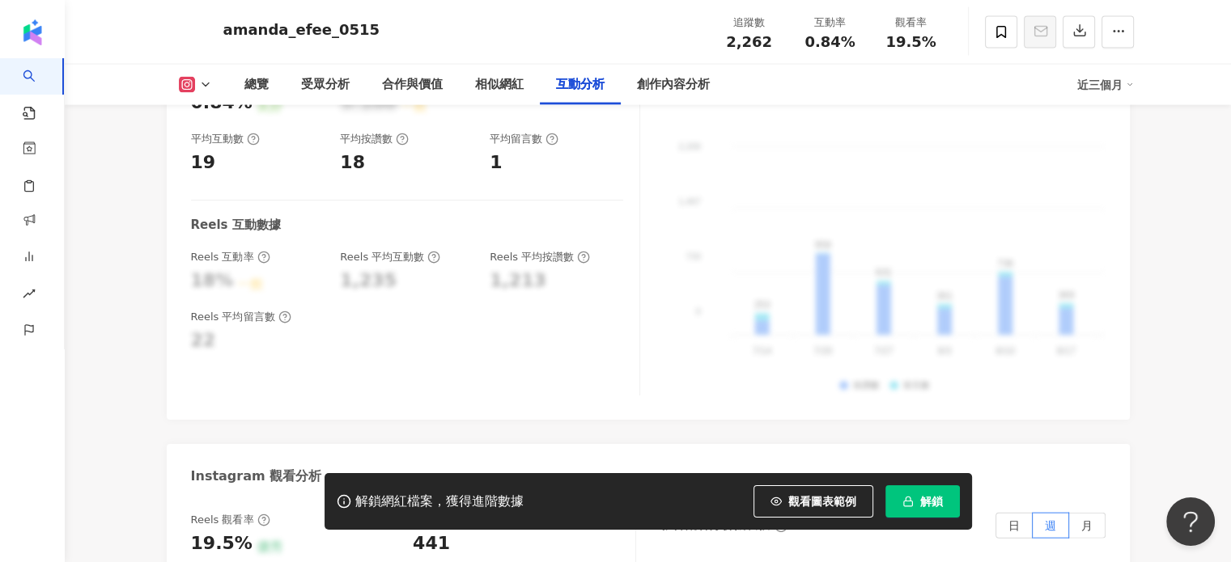
scroll to position [3156, 0]
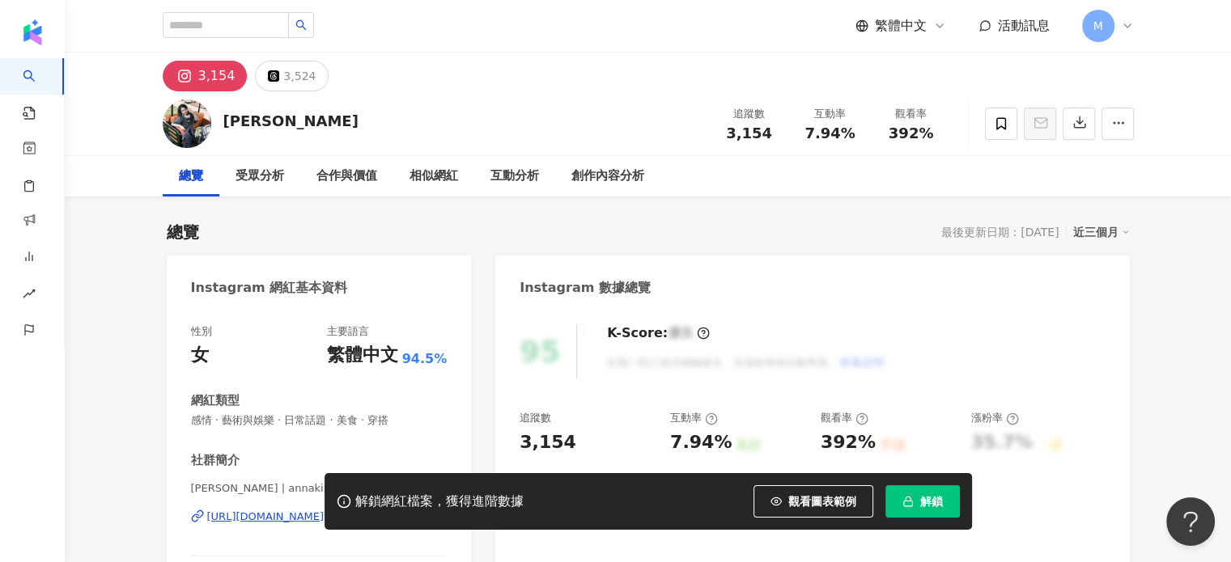
click at [197, 425] on span "感情 · 藝術與娛樂 · 日常話題 · 美食 · 穿搭" at bounding box center [319, 421] width 257 height 15
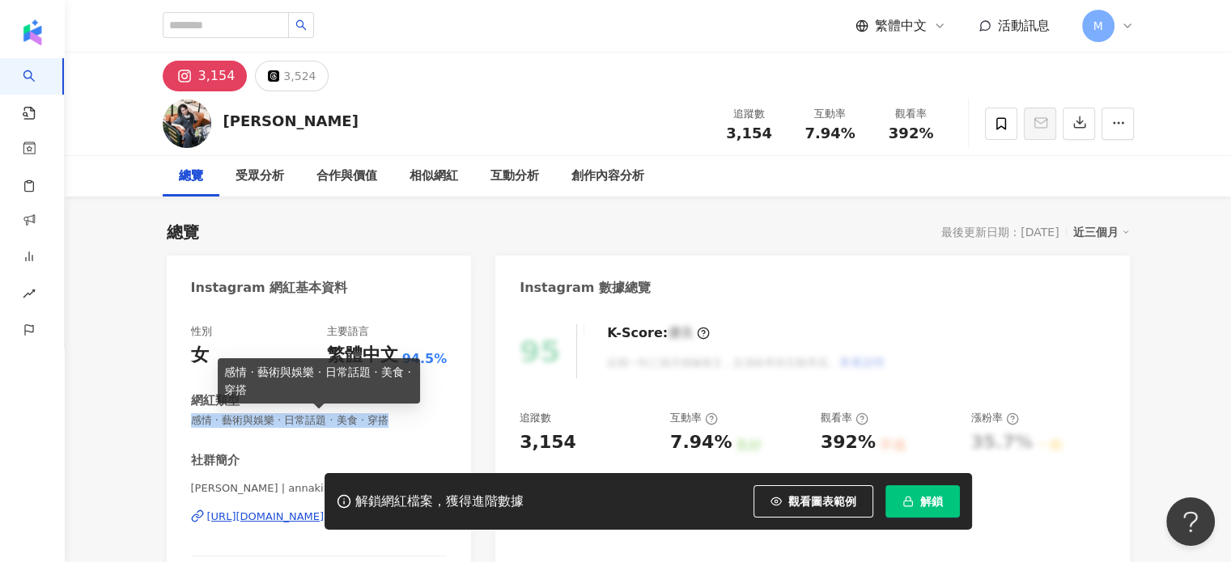
drag, startPoint x: 189, startPoint y: 416, endPoint x: 422, endPoint y: 413, distance: 233.9
click at [422, 413] on div "性別 女 主要語言 繁體中文 94.5% 網紅類型 感情 · 藝術與娛樂 · 日常話題 · 美食 · 穿搭 社群簡介 [PERSON_NAME] | anna…" at bounding box center [319, 489] width 305 height 363
copy span "感情 · 藝術與娛樂 · 日常話題 · 美食 · 穿搭"
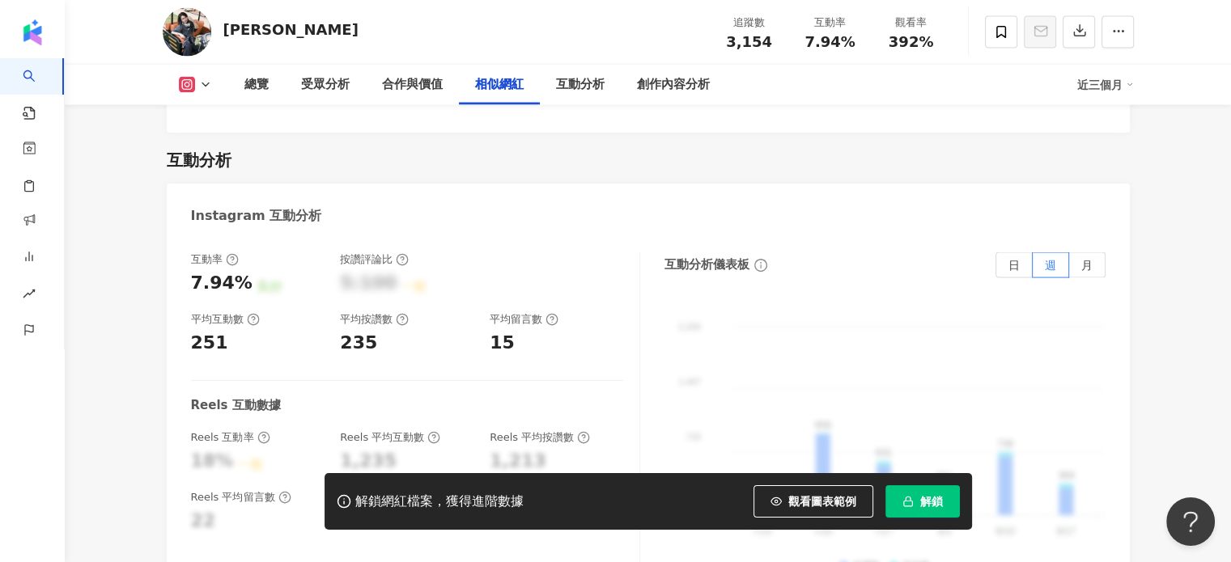
scroll to position [2752, 0]
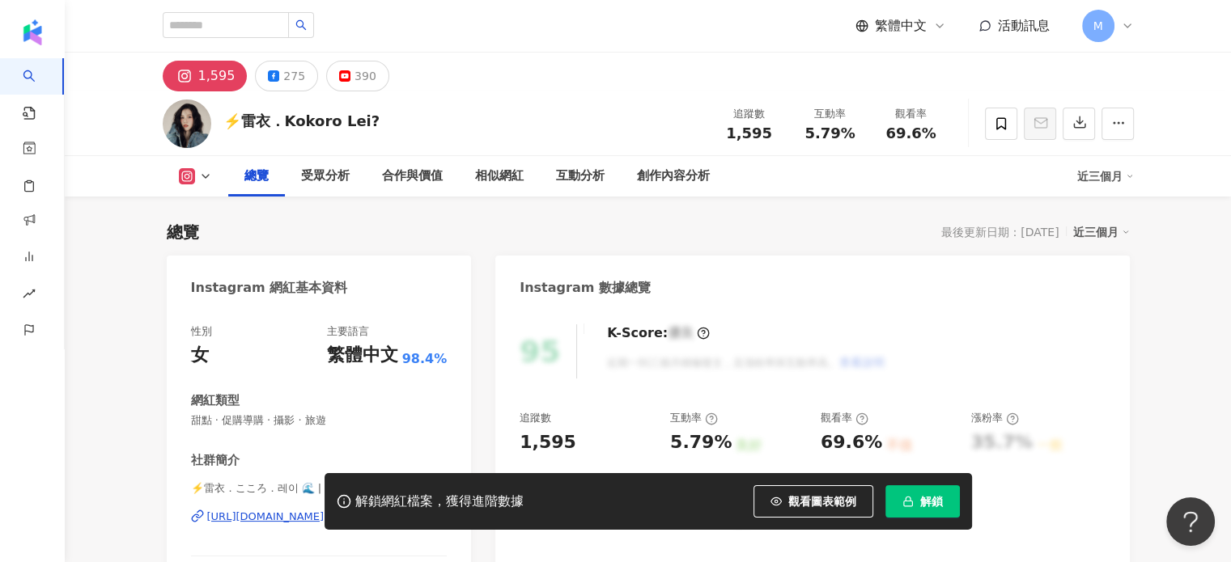
scroll to position [243, 0]
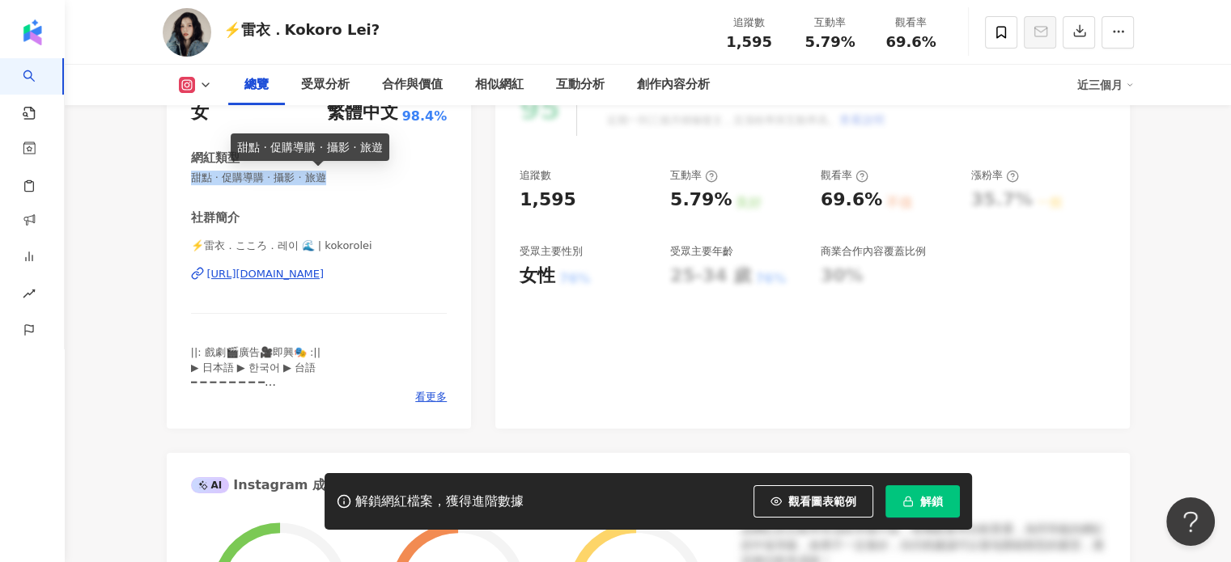
drag, startPoint x: 191, startPoint y: 175, endPoint x: 295, endPoint y: 177, distance: 104.4
click at [360, 176] on span "甜點 · 促購導購 · 攝影 · 旅遊" at bounding box center [319, 178] width 257 height 15
copy span "甜點 · 促購導購 · 攝影 · 旅遊"
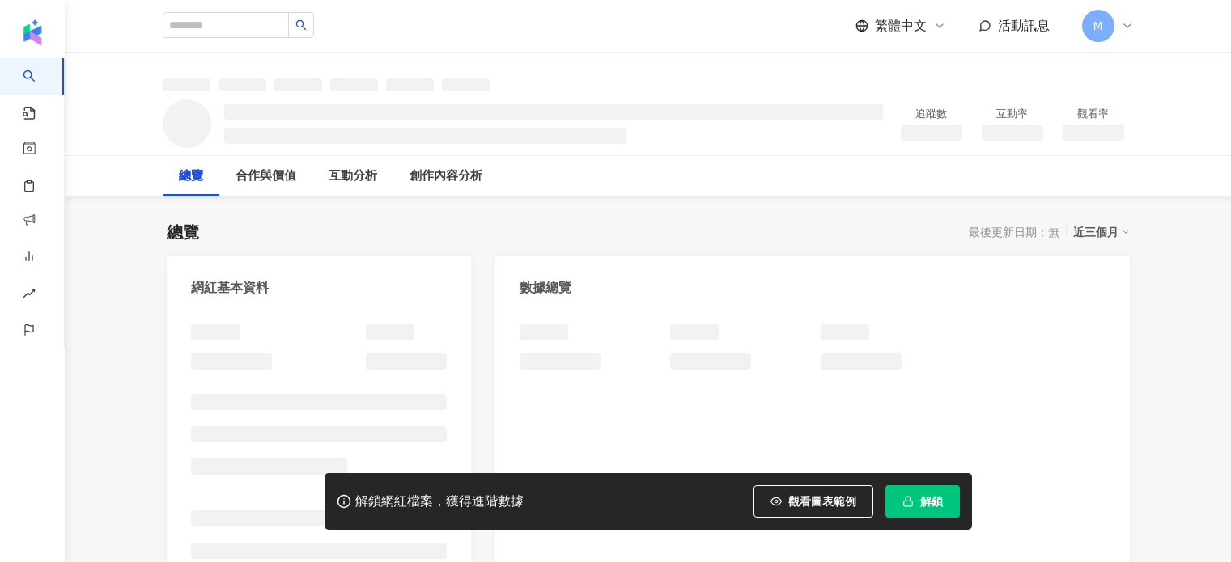
scroll to position [162, 0]
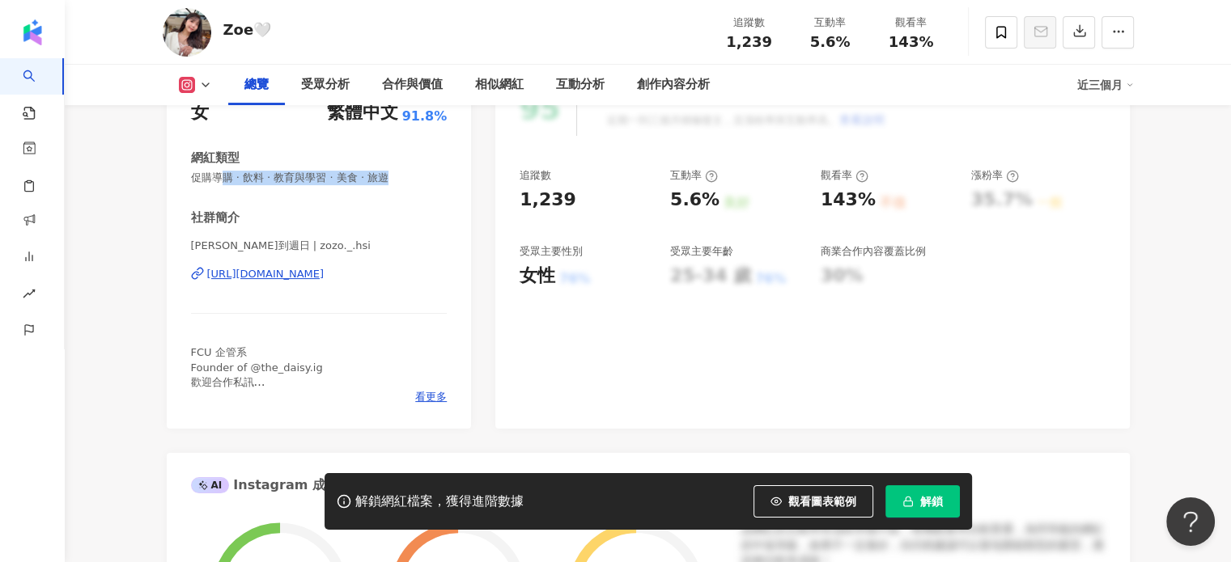
drag, startPoint x: 414, startPoint y: 176, endPoint x: 241, endPoint y: 174, distance: 172.4
click at [181, 174] on div "性別 女 主要語言 繁體中文 91.8% 網紅類型 促購導購 · 飲料 · 教育與學習 · 美食 · 旅遊 社群簡介 Zoe到週日 | zozo._.hsi …" at bounding box center [319, 247] width 305 height 363
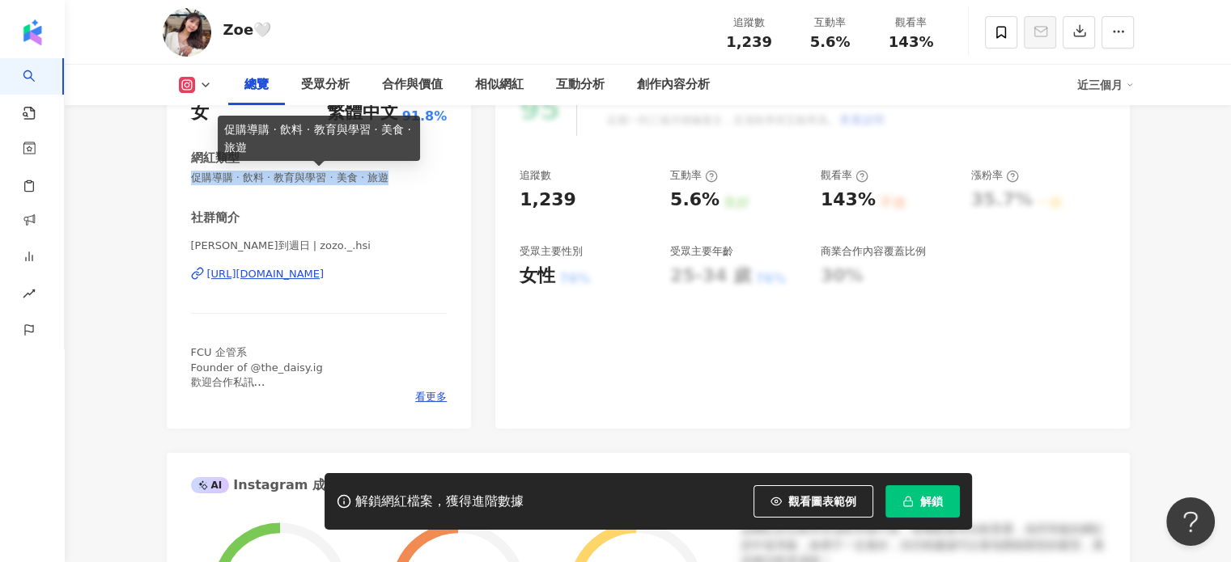
copy span "促購導購 · 飲料 · 教育與學習 · 美食 · 旅遊"
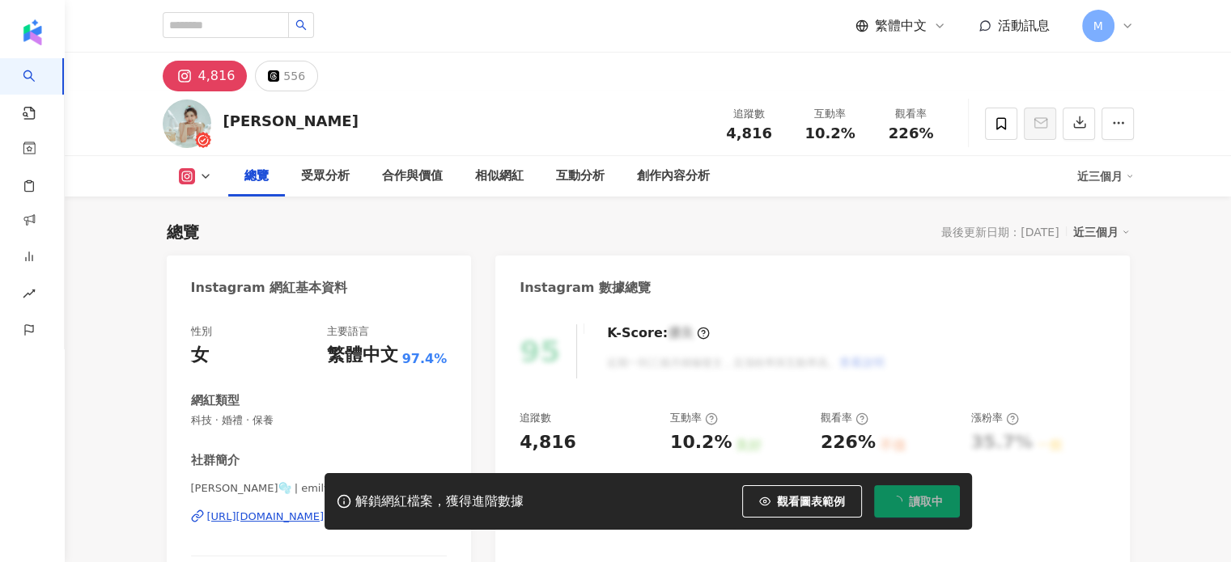
scroll to position [162, 0]
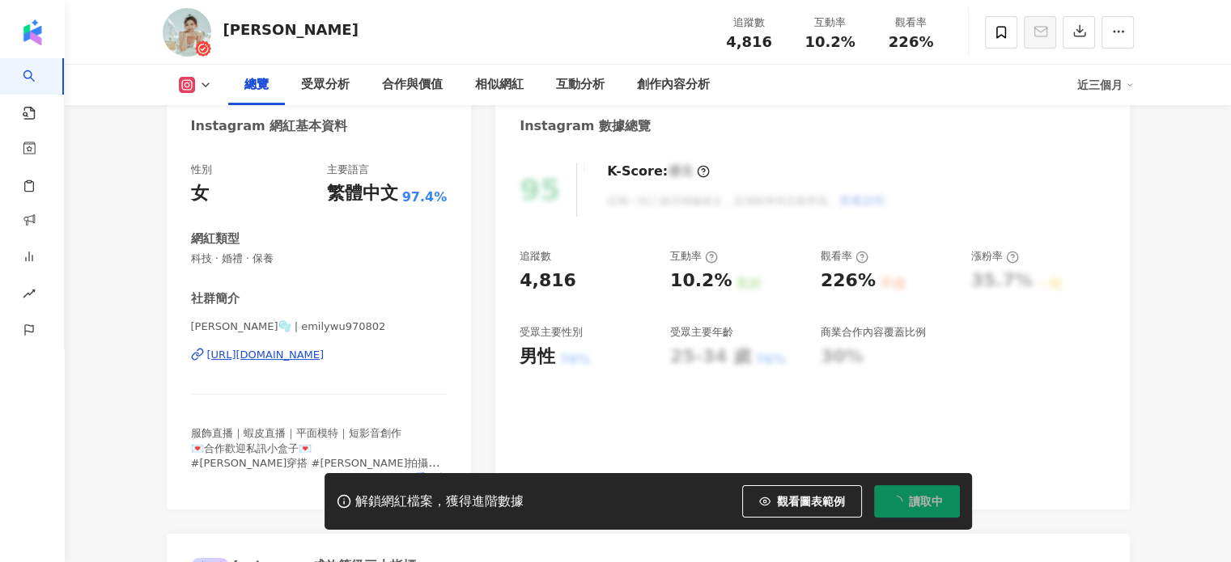
click at [287, 263] on span "科技 · 婚禮 · 保養" at bounding box center [319, 259] width 257 height 15
drag, startPoint x: 291, startPoint y: 261, endPoint x: 185, endPoint y: 263, distance: 106.1
click at [185, 263] on div "性別 女 主要語言 繁體中文 97.4% 網紅類型 科技 · 婚禮 · 保養 社群簡介 [PERSON_NAME]🫧 | emilywu970802 [URL…" at bounding box center [319, 327] width 305 height 363
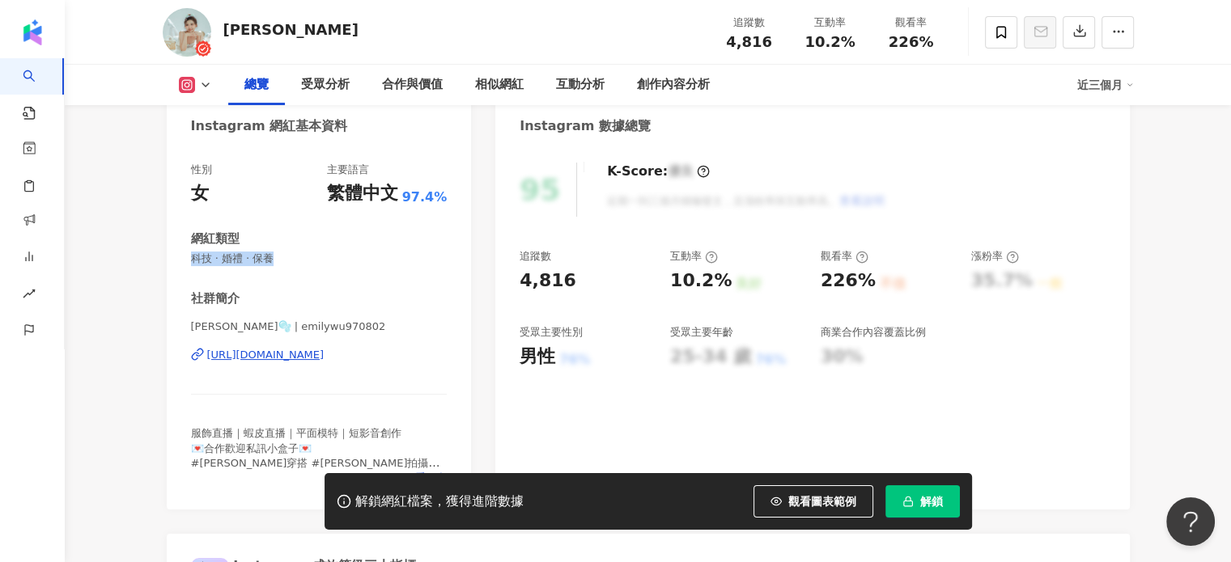
scroll to position [0, 0]
copy span "科技 · 婚禮 · 保養"
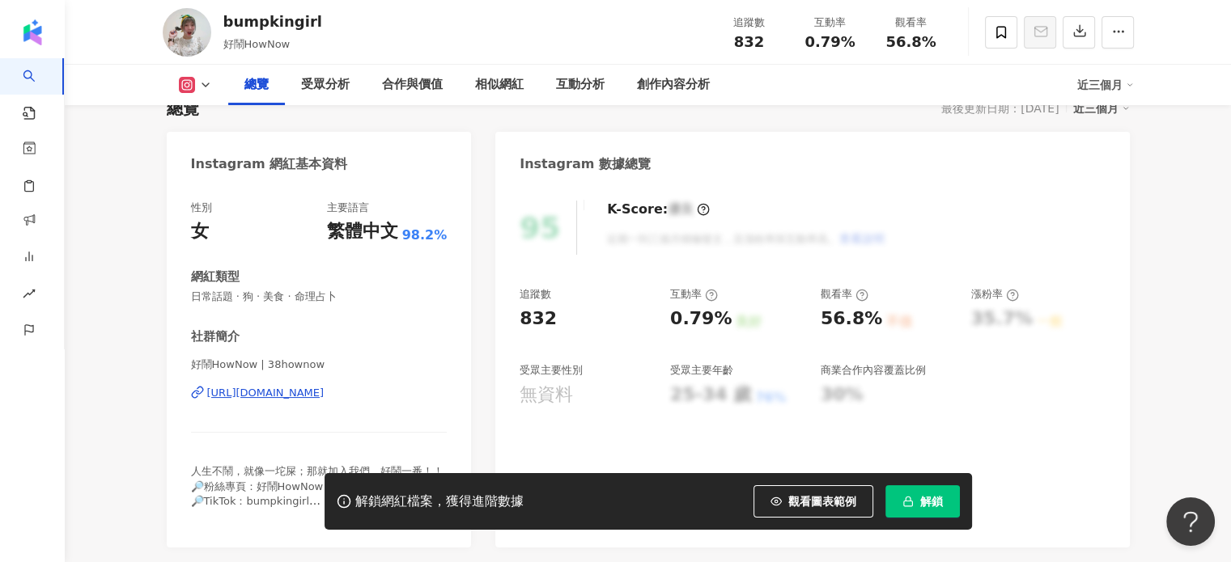
scroll to position [243, 0]
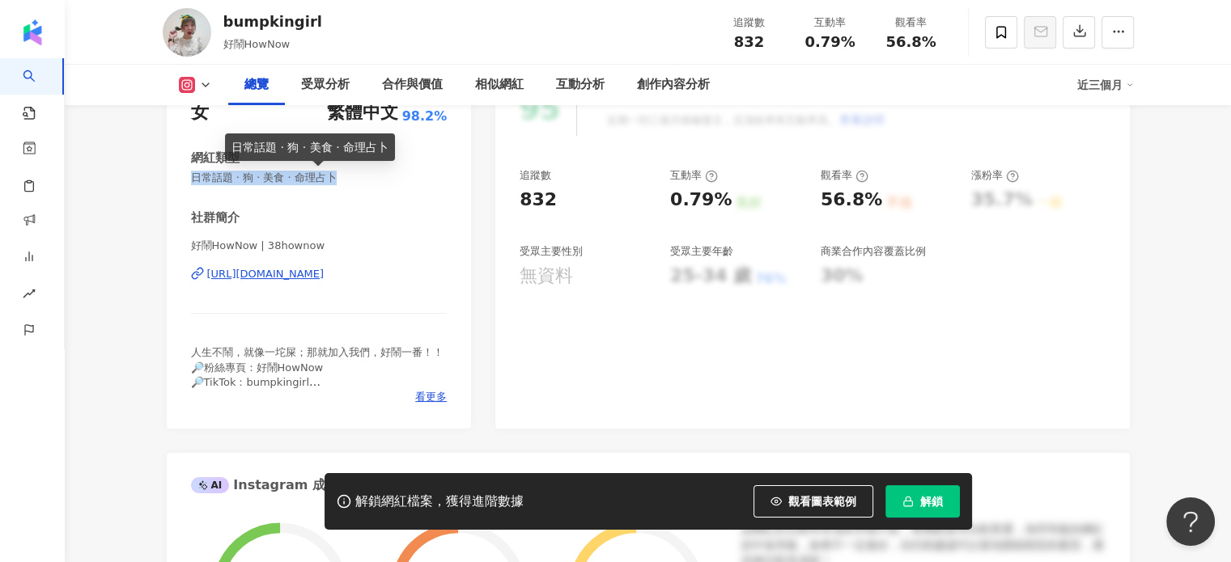
drag, startPoint x: 367, startPoint y: 183, endPoint x: 188, endPoint y: 179, distance: 178.9
click at [188, 179] on div "性別 女 主要語言 繁體中文 98.2% 網紅類型 日常話題 · 狗 · 美食 · 命理占卜 社群簡介 好鬧HowNow | 38hownow [URL][D…" at bounding box center [319, 247] width 305 height 363
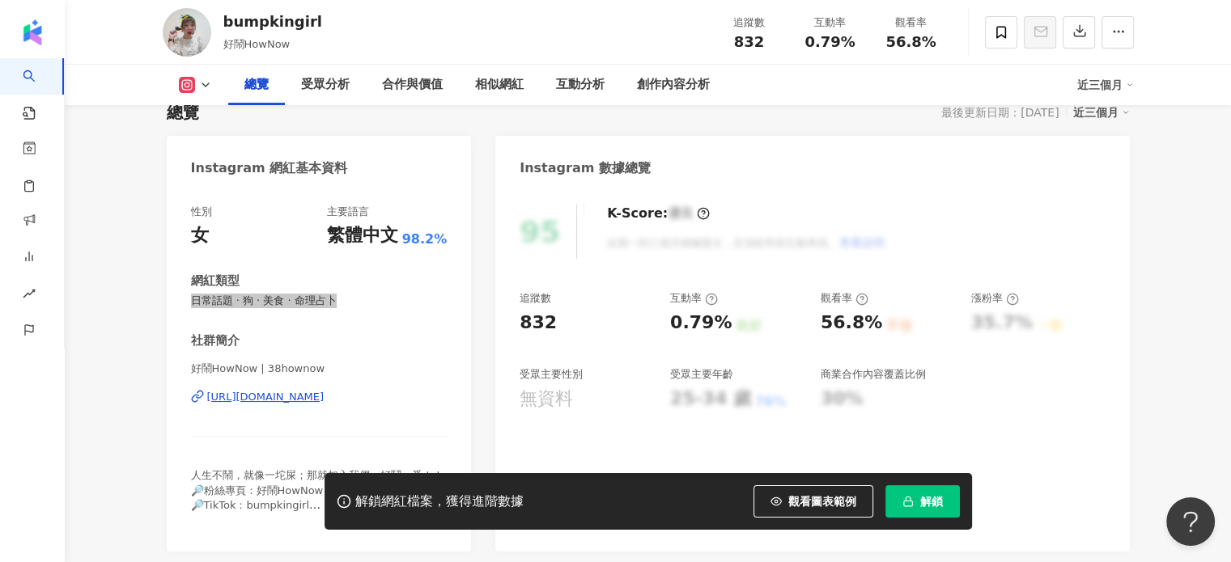
scroll to position [0, 0]
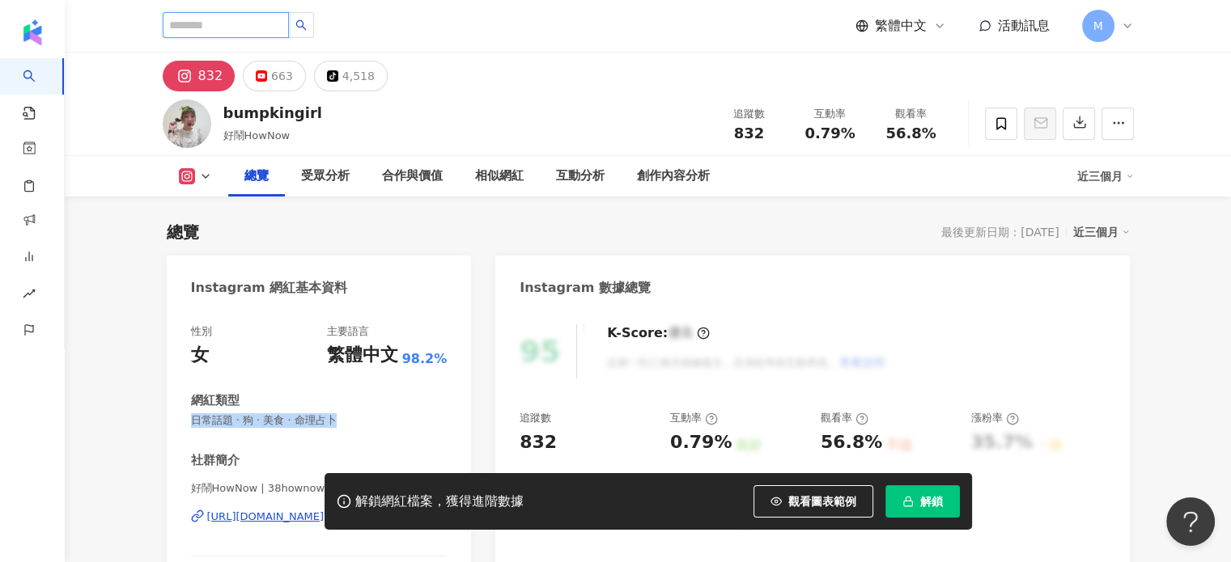
click at [240, 25] on input "search" at bounding box center [226, 25] width 126 height 26
paste input "**********"
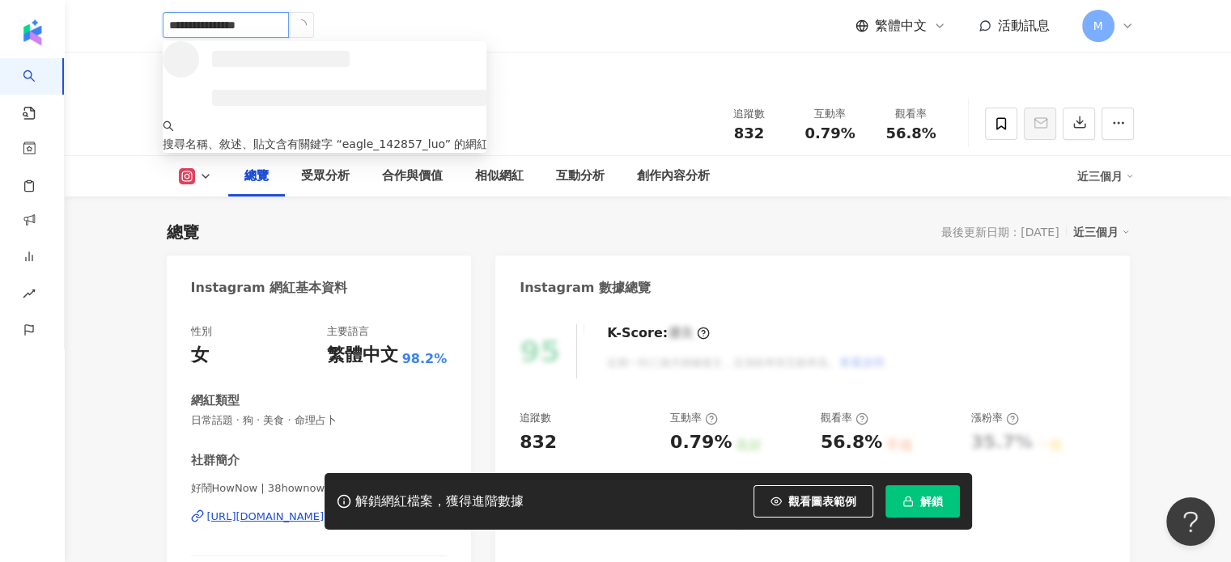
drag, startPoint x: 342, startPoint y: 25, endPoint x: 397, endPoint y: 2, distance: 58.8
click at [308, 24] on icon "loading" at bounding box center [301, 25] width 15 height 15
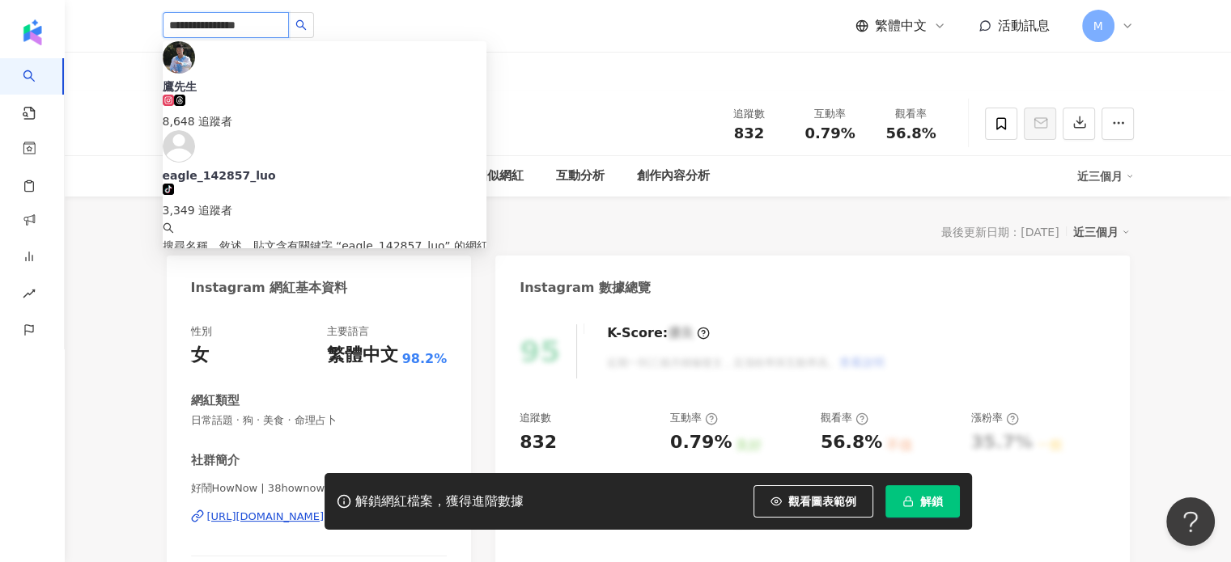
type input "**********"
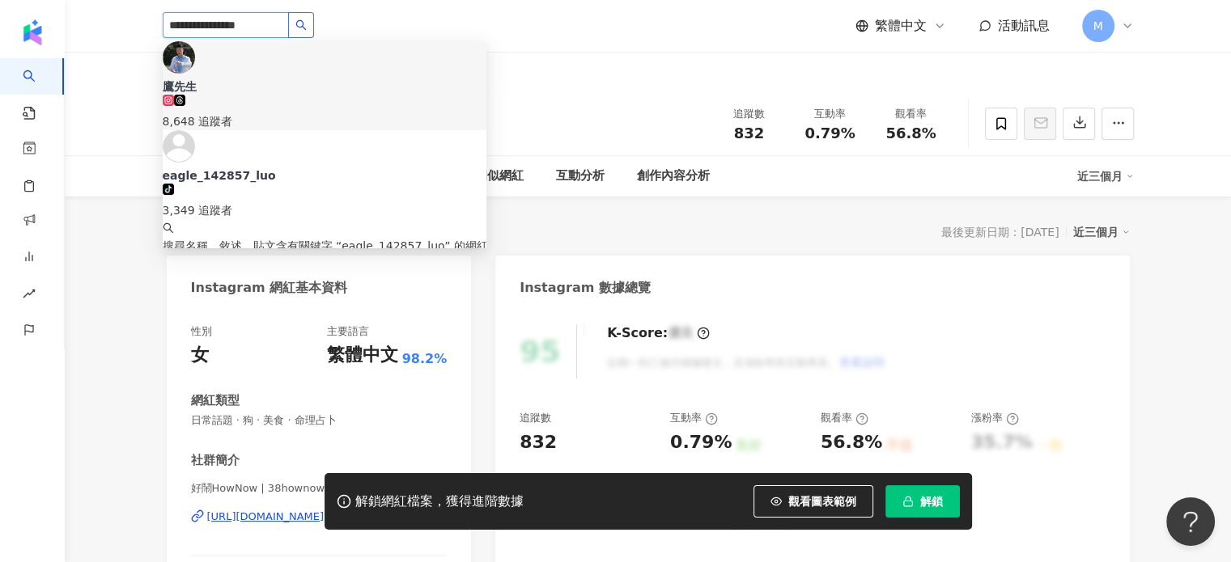
click at [307, 23] on icon "search" at bounding box center [300, 24] width 11 height 11
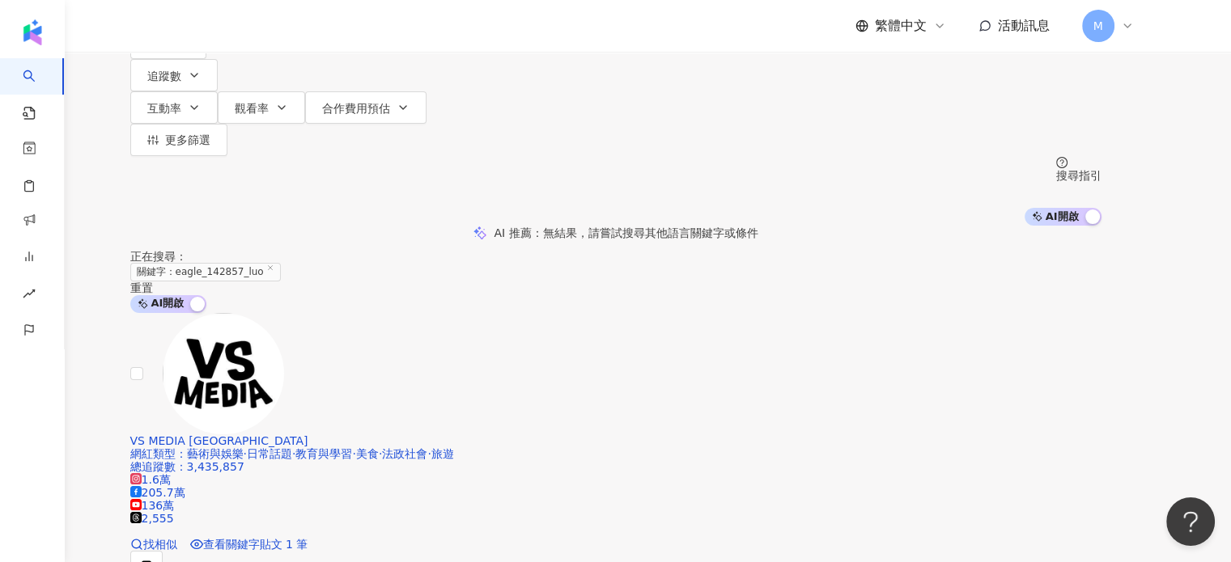
scroll to position [243, 0]
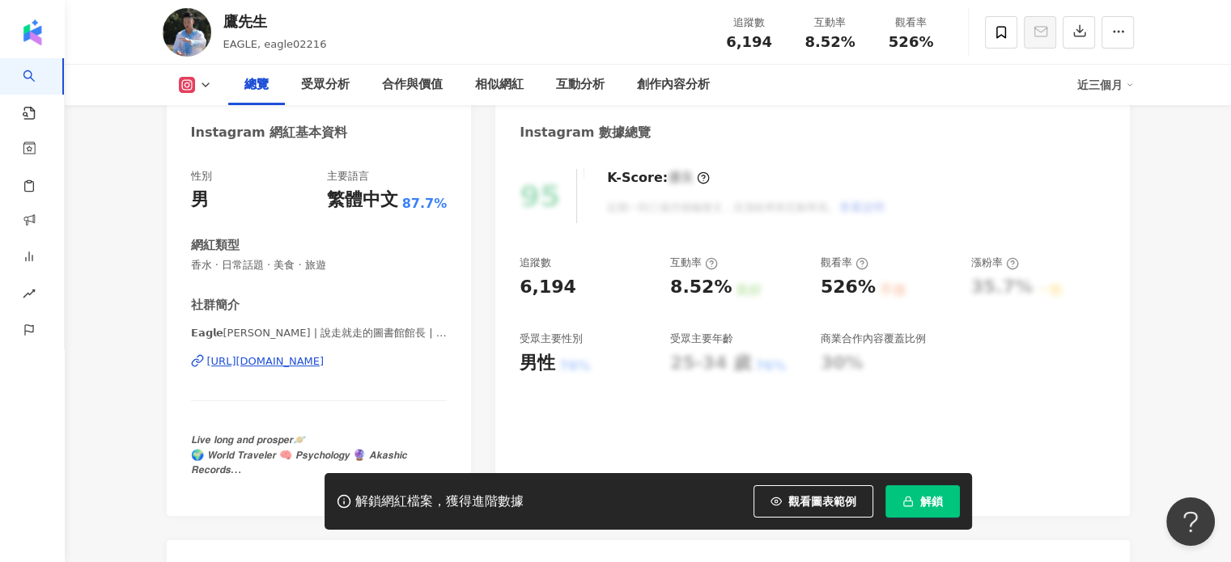
scroll to position [162, 0]
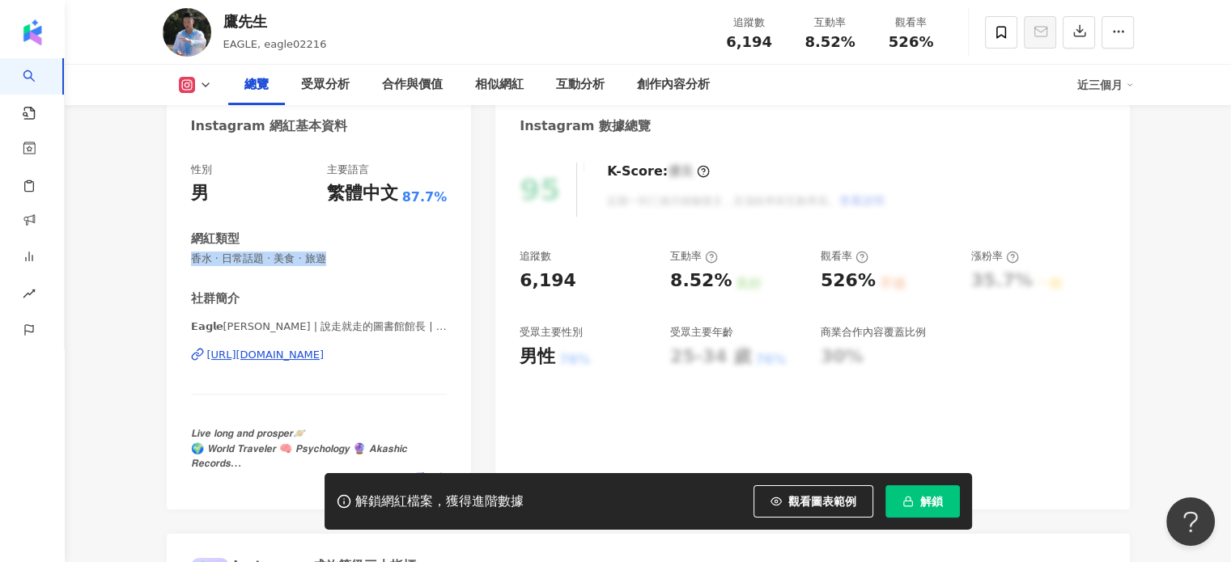
drag, startPoint x: 357, startPoint y: 268, endPoint x: 180, endPoint y: 264, distance: 177.3
click at [180, 264] on div "性別 男 主要語言 繁體中文 87.7% 網紅類型 香水 · 日常話題 · 美食 · 旅遊 社群簡介 𝗘𝗮𝗴𝗹𝗲羅尹佐 | 說走就走的圖書館館長 | eagl…" at bounding box center [319, 327] width 305 height 363
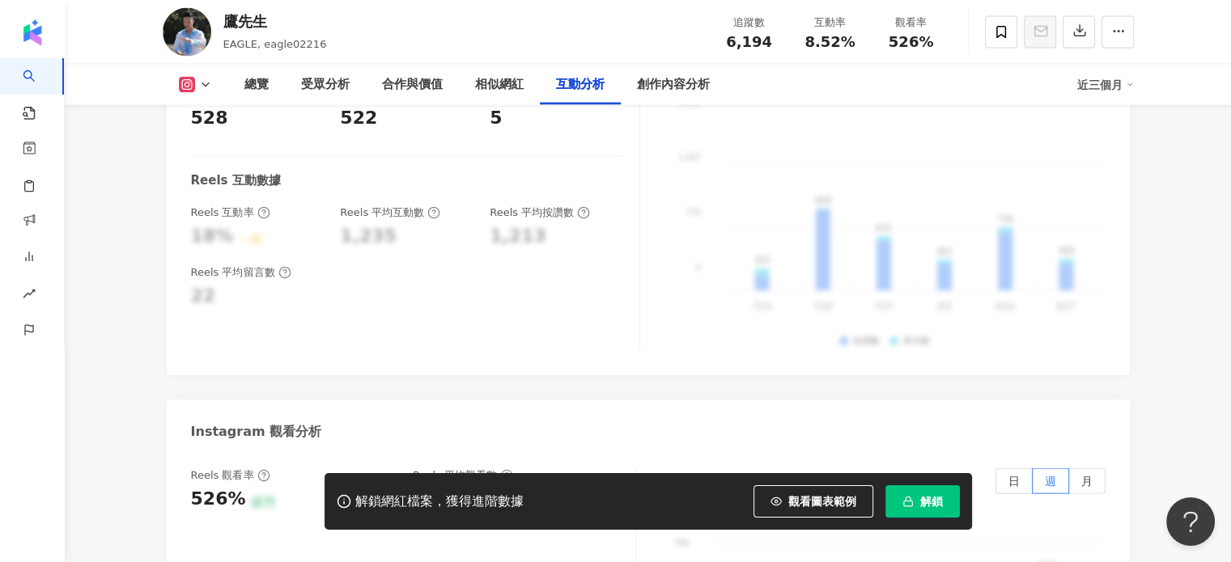
scroll to position [3561, 0]
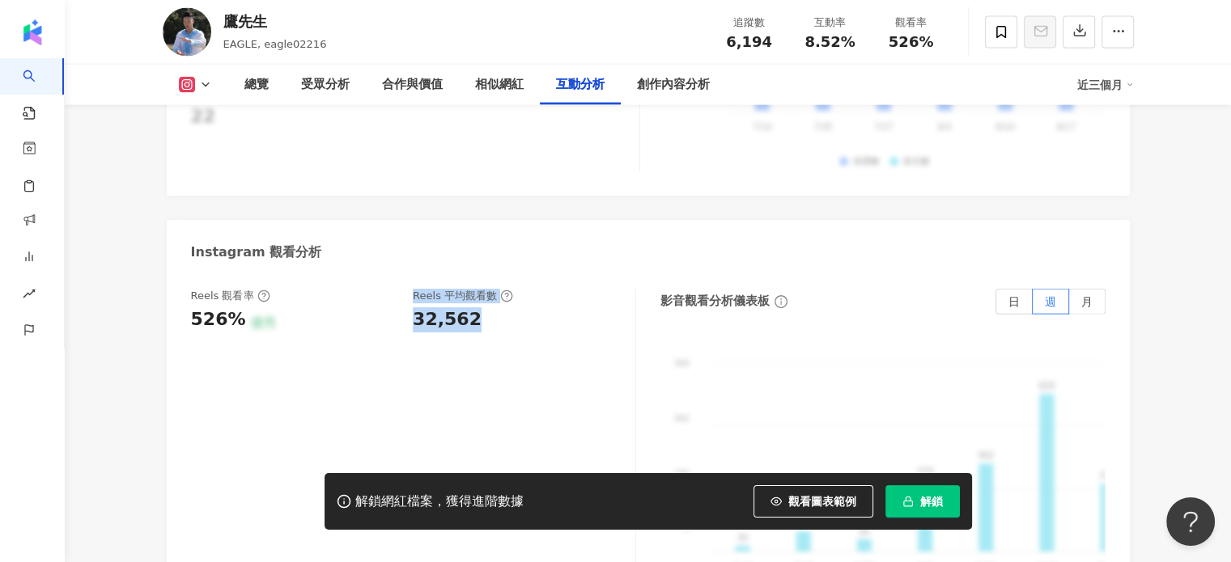
drag, startPoint x: 395, startPoint y: 296, endPoint x: 504, endPoint y: 305, distance: 109.6
click at [533, 307] on div "Reels 觀看率 526% 優秀 Reels 平均觀看數 32,562" at bounding box center [405, 311] width 428 height 44
click at [502, 308] on div "32,562" at bounding box center [516, 320] width 206 height 25
click at [477, 308] on div "32,562" at bounding box center [516, 320] width 206 height 25
drag, startPoint x: 474, startPoint y: 297, endPoint x: 406, endPoint y: 303, distance: 68.2
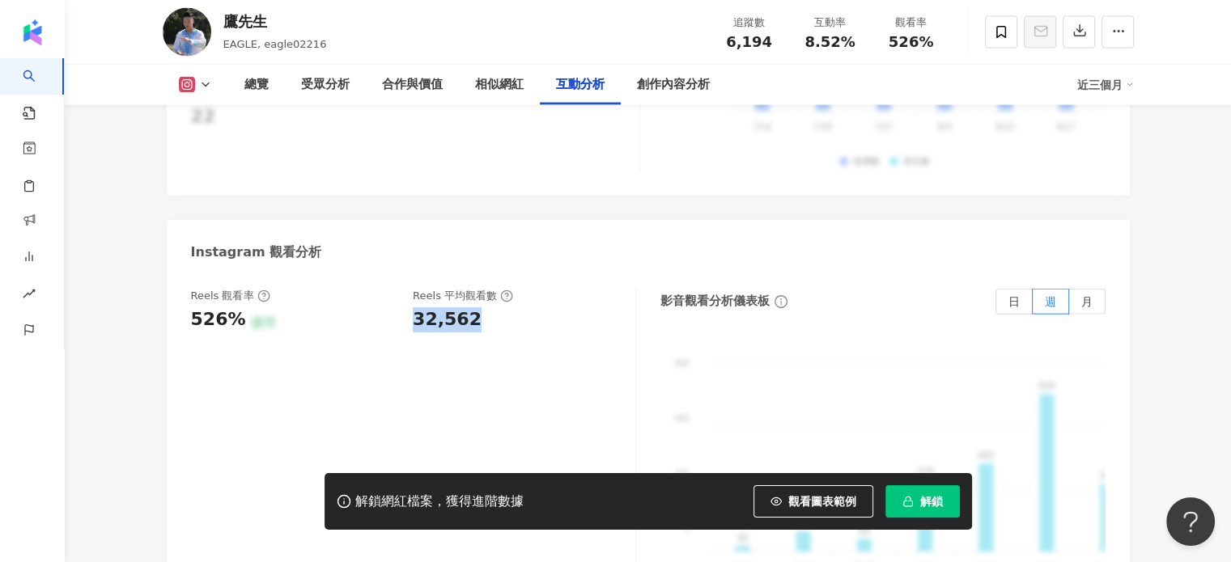
click at [406, 303] on div "Reels 觀看率 526% 優秀 Reels 平均觀看數 32,562" at bounding box center [405, 311] width 428 height 44
copy div "32,562"
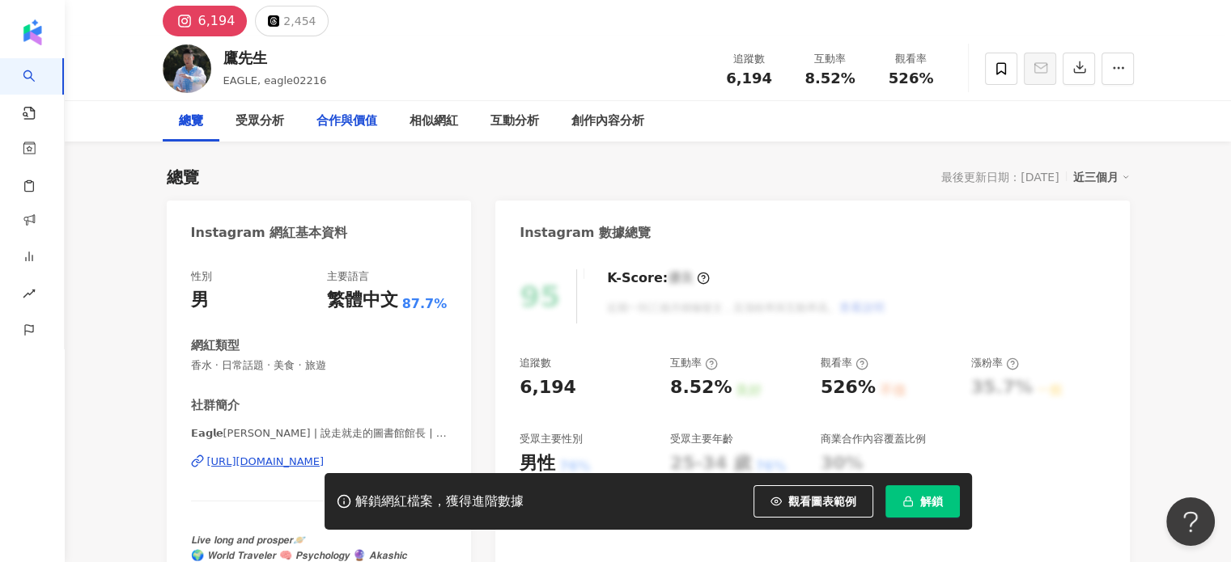
scroll to position [0, 0]
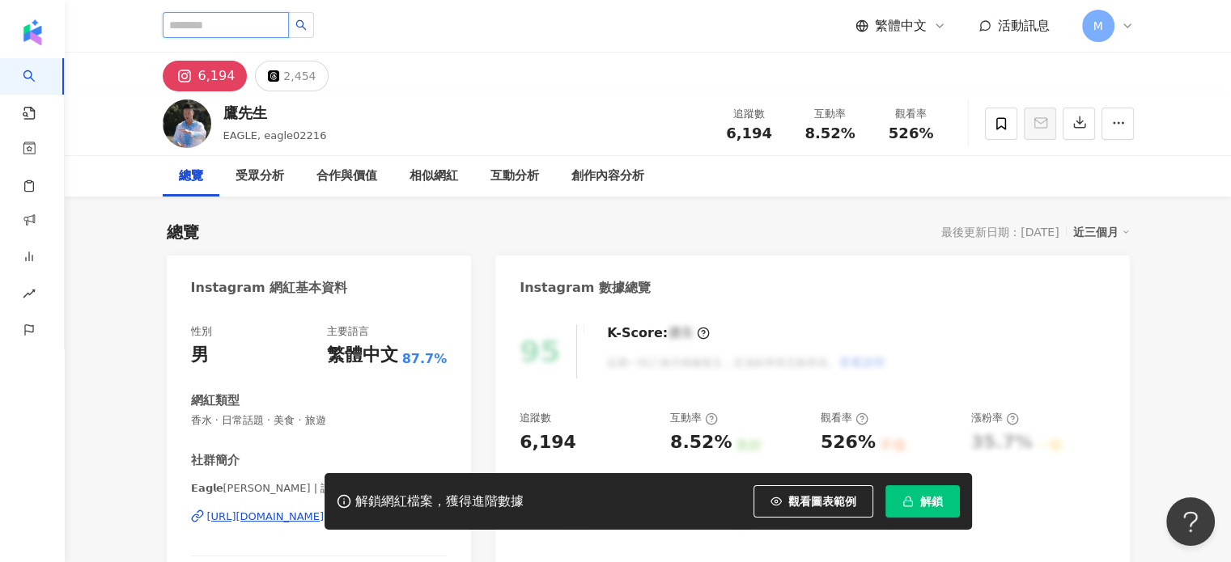
click at [260, 25] on input "search" at bounding box center [226, 25] width 126 height 26
paste input "**********"
type input "**********"
click at [309, 28] on icon "loading" at bounding box center [301, 25] width 16 height 16
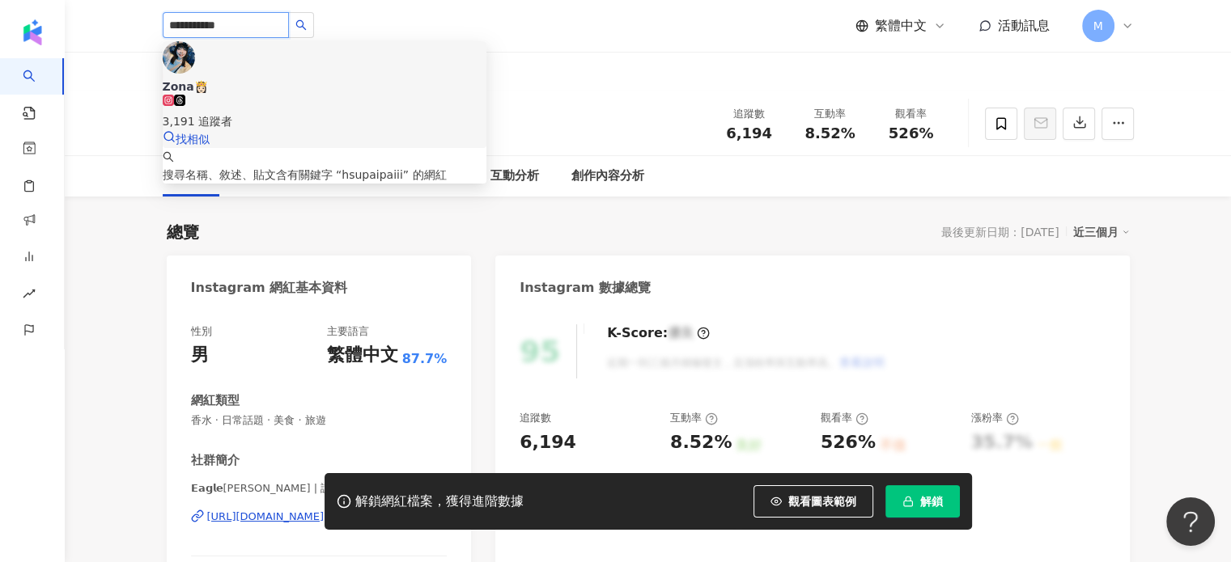
click at [231, 79] on div "Zona👸🏻" at bounding box center [325, 87] width 324 height 16
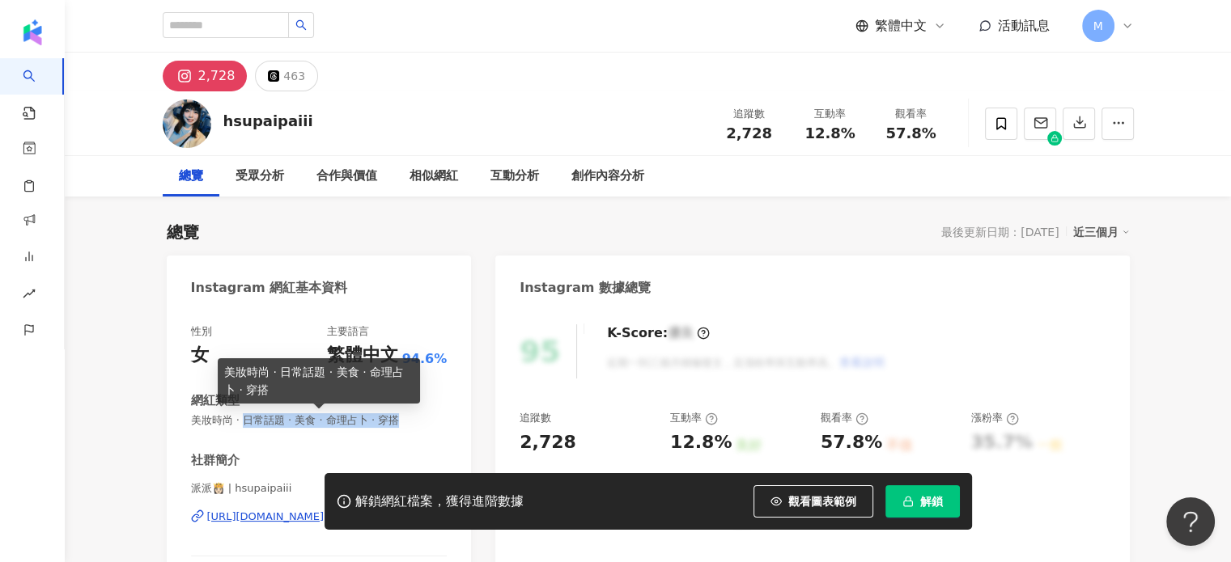
drag, startPoint x: 440, startPoint y: 422, endPoint x: 247, endPoint y: 427, distance: 193.5
click at [247, 427] on span "美妝時尚 · 日常話題 · 美食 · 命理占卜 · 穿搭" at bounding box center [319, 421] width 257 height 15
click at [244, 427] on span "美妝時尚 · 日常話題 · 美食 · 命理占卜 · 穿搭" at bounding box center [319, 421] width 257 height 15
click at [197, 427] on span "美妝時尚 · 日常話題 · 美食 · 命理占卜 · 穿搭" at bounding box center [319, 421] width 257 height 15
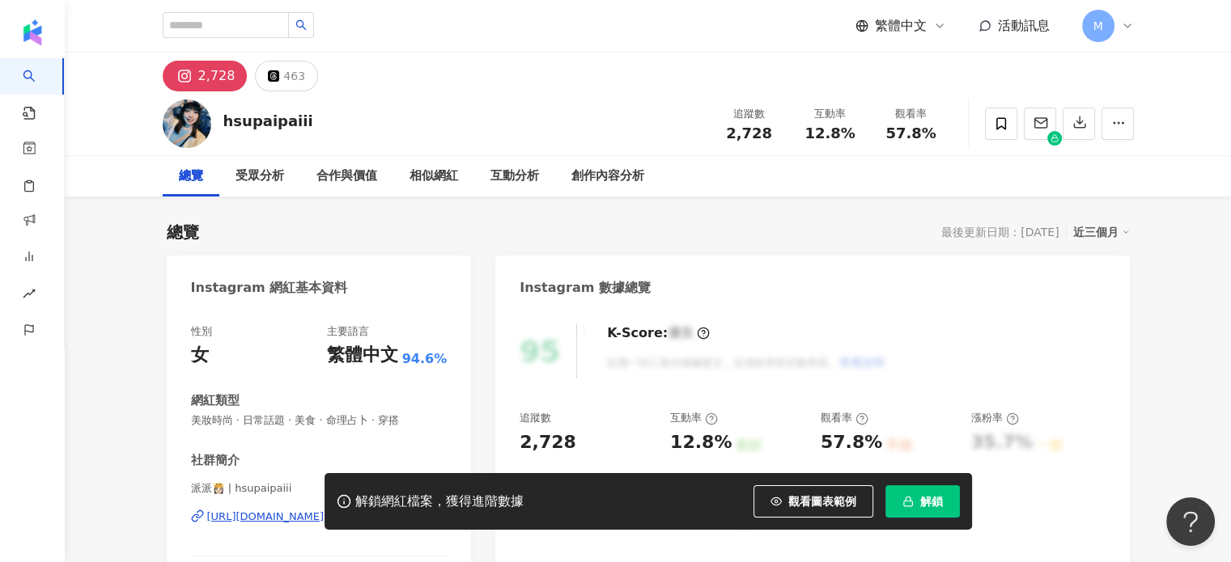
click at [191, 423] on span "美妝時尚 · 日常話題 · 美食 · 命理占卜 · 穿搭" at bounding box center [319, 421] width 257 height 15
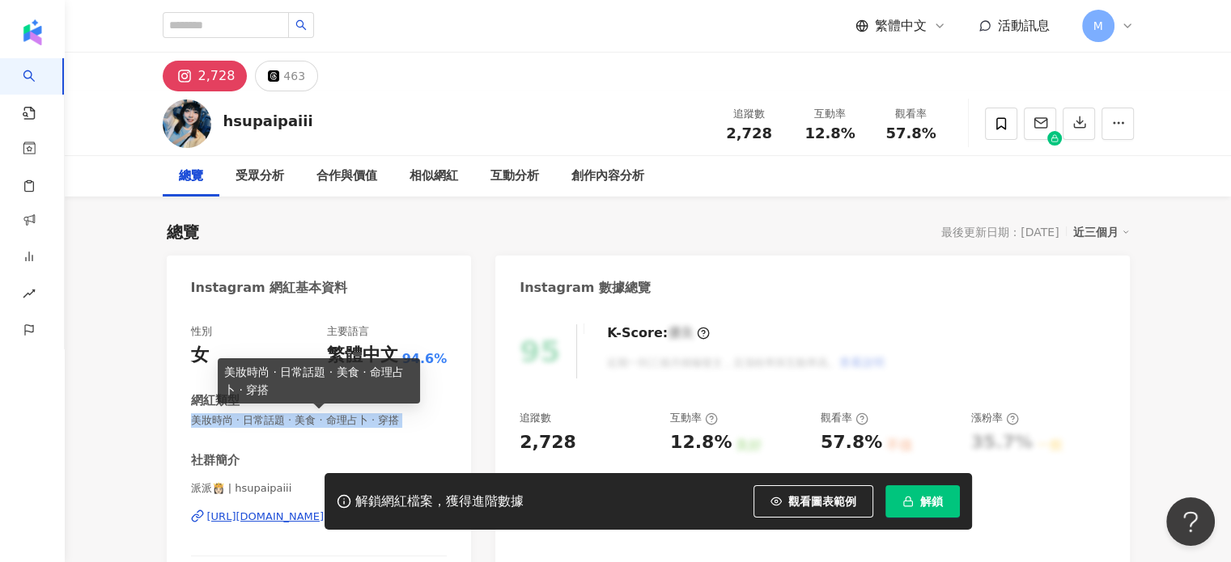
drag, startPoint x: 190, startPoint y: 423, endPoint x: 429, endPoint y: 415, distance: 238.9
click at [429, 415] on span "美妝時尚 · 日常話題 · 美食 · 命理占卜 · 穿搭" at bounding box center [319, 421] width 257 height 15
copy span "美妝時尚 · 日常話題 · 美食 · 命理占卜 · 穿搭"
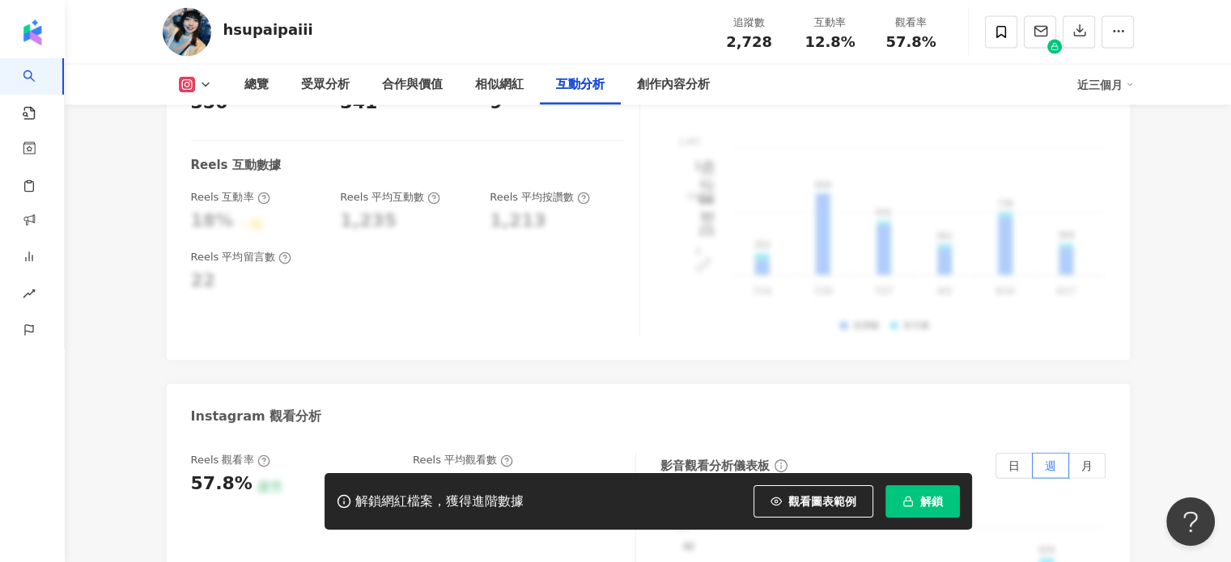
scroll to position [3480, 0]
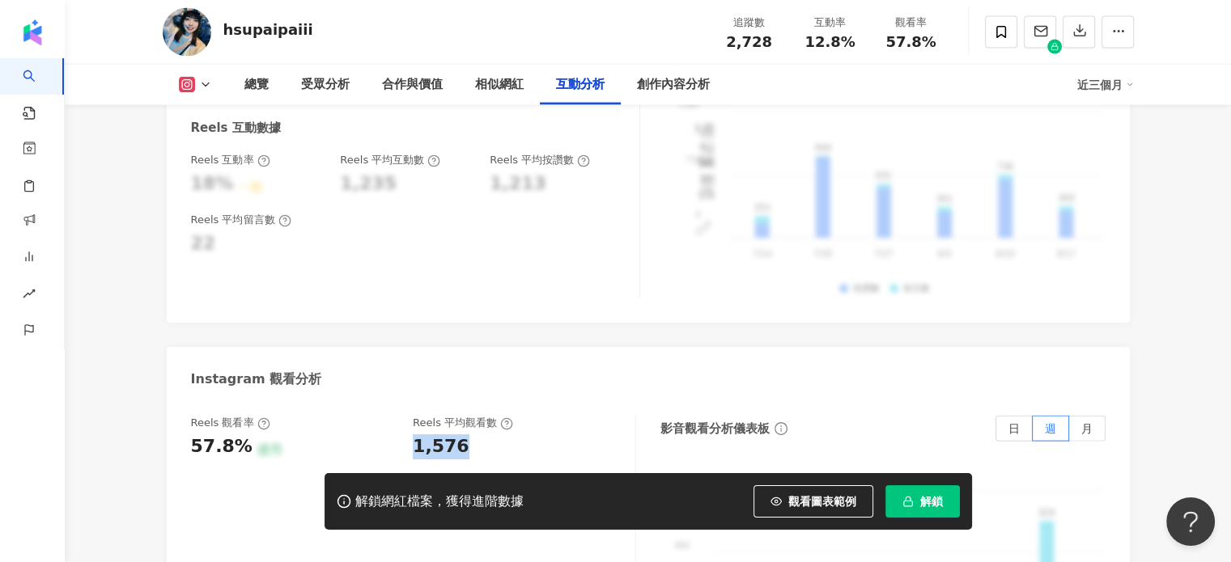
drag, startPoint x: 472, startPoint y: 378, endPoint x: 486, endPoint y: 378, distance: 13.8
click at [486, 416] on div "Reels 觀看率 57.8% 優秀 Reels 平均觀看數 1,576" at bounding box center [405, 438] width 428 height 44
copy div "1,576"
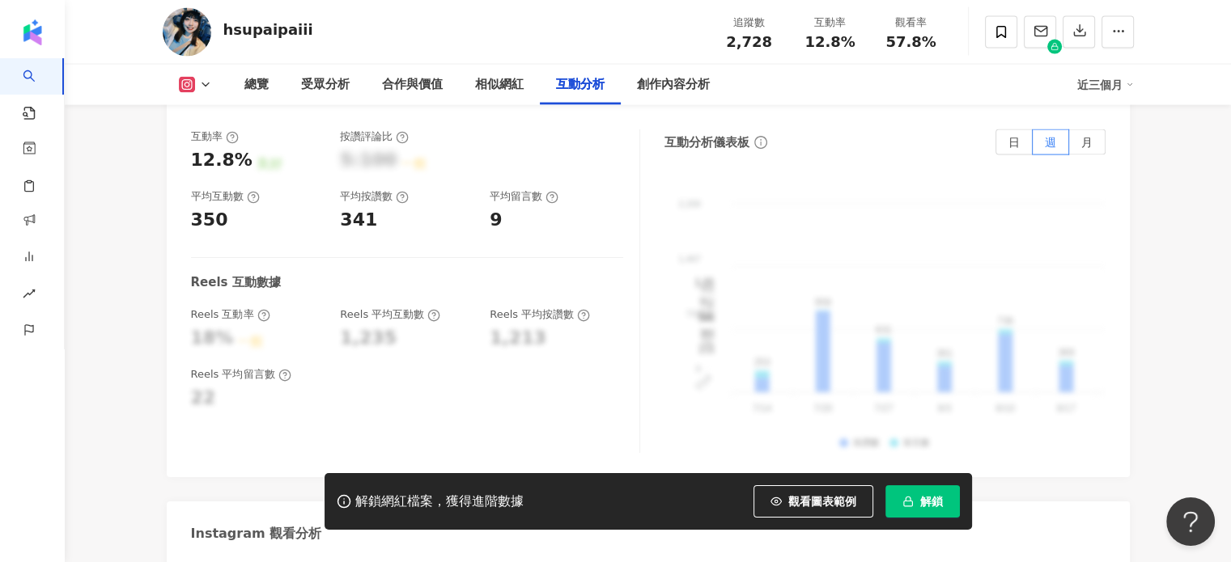
scroll to position [3156, 0]
